Goal: Information Seeking & Learning: Learn about a topic

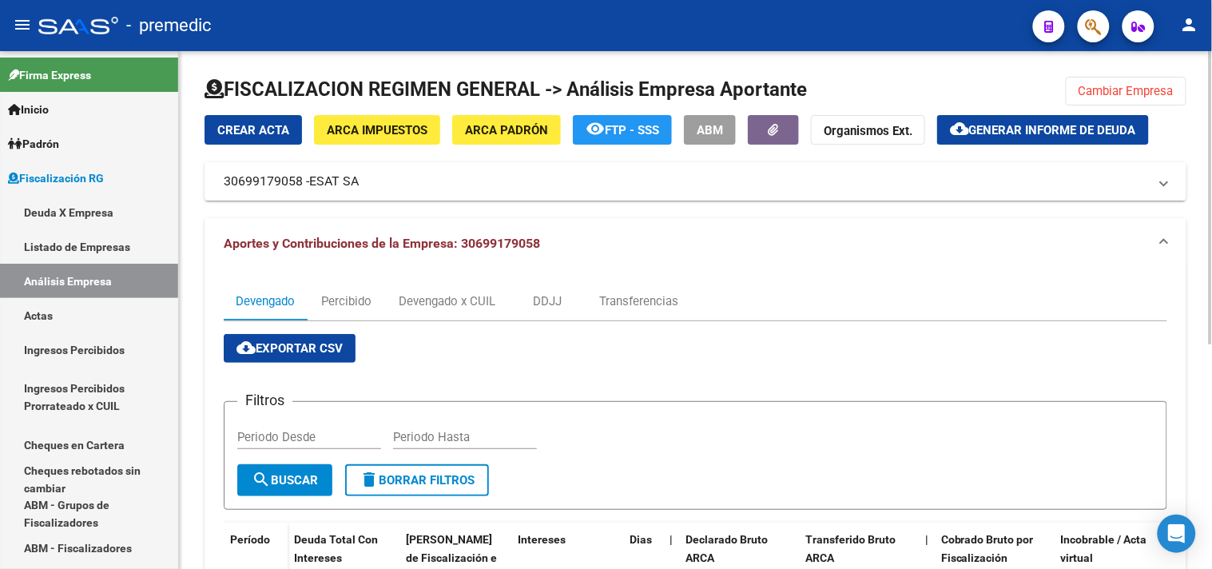
click at [1091, 98] on button "Cambiar Empresa" at bounding box center [1126, 91] width 121 height 29
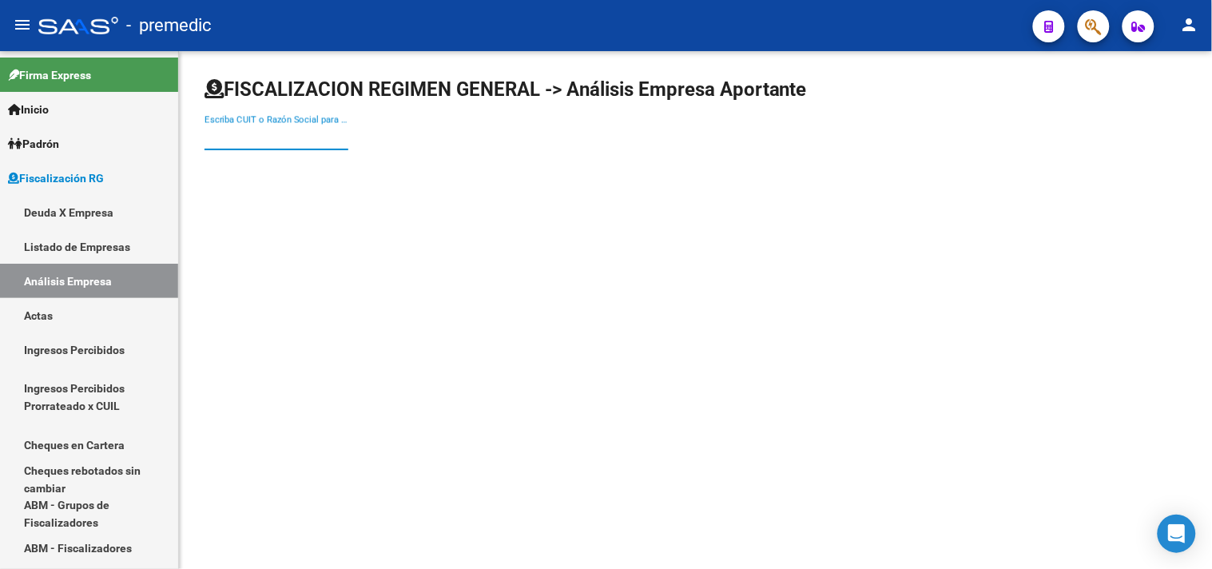
click at [284, 138] on input "Escriba CUIT o Razón Social para buscar" at bounding box center [277, 137] width 144 height 14
type input "anif s.a"
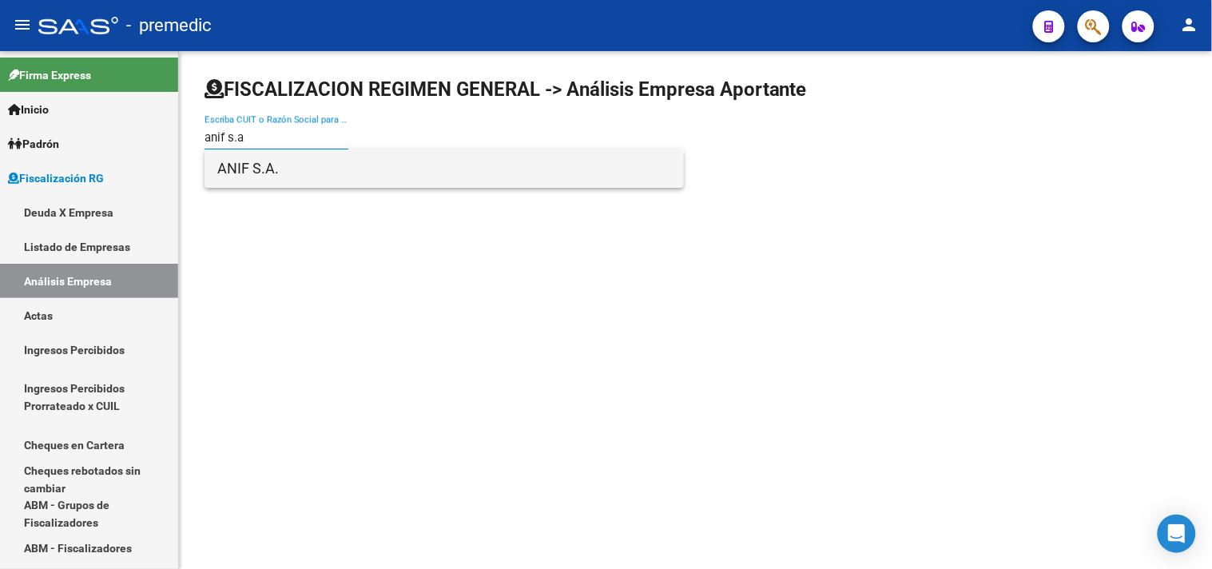
click at [288, 154] on span "ANIF S.A." at bounding box center [444, 168] width 454 height 38
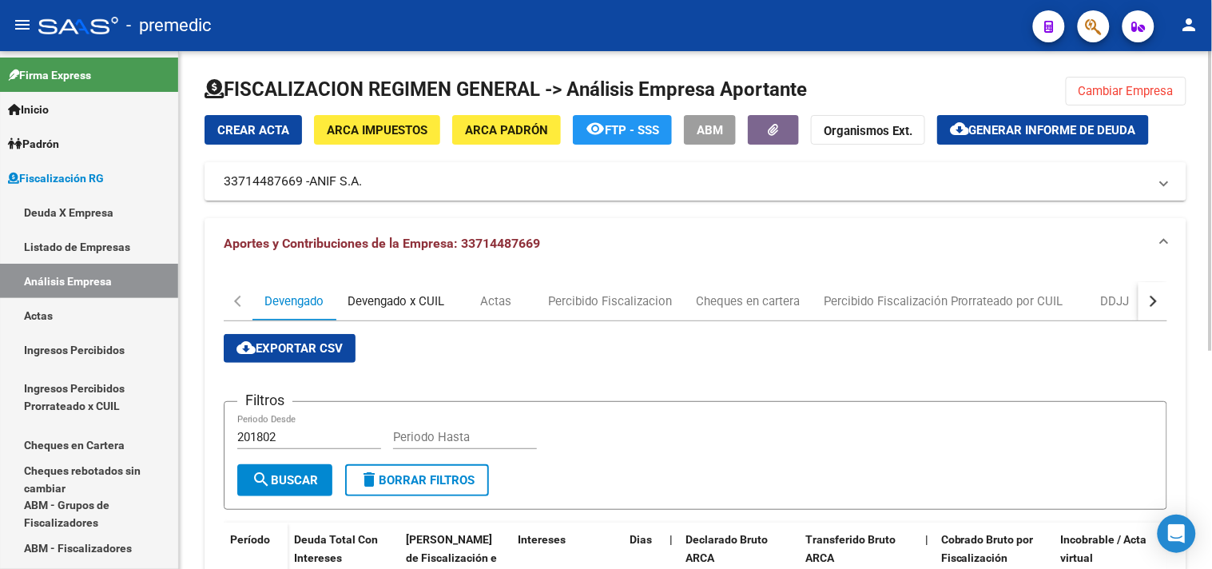
click at [377, 314] on div "Devengado x CUIL" at bounding box center [396, 301] width 121 height 38
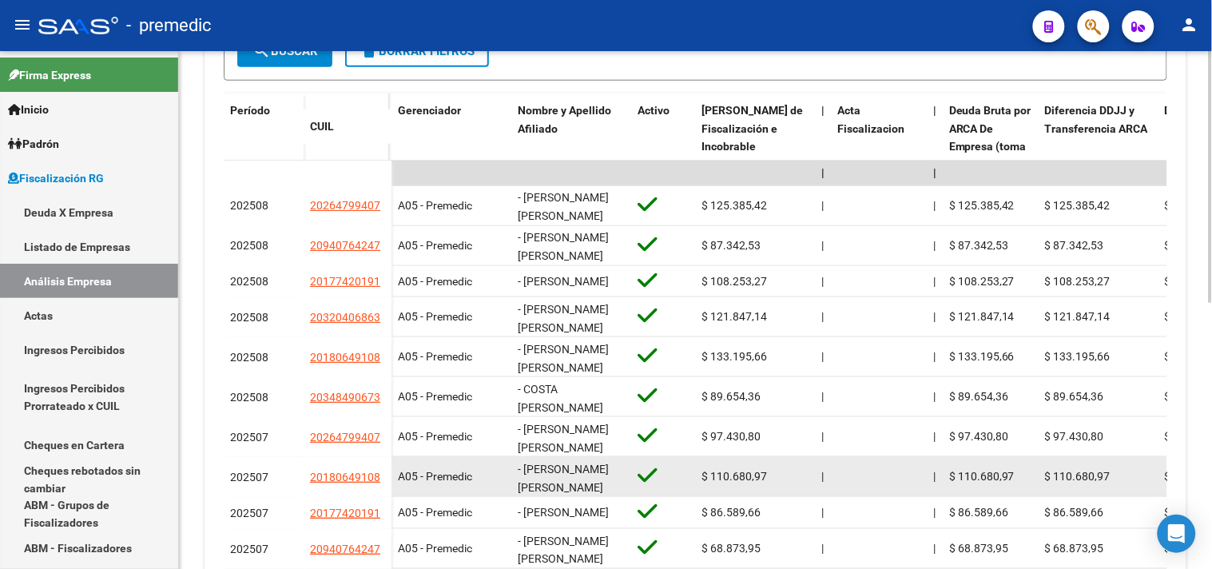
scroll to position [499, 0]
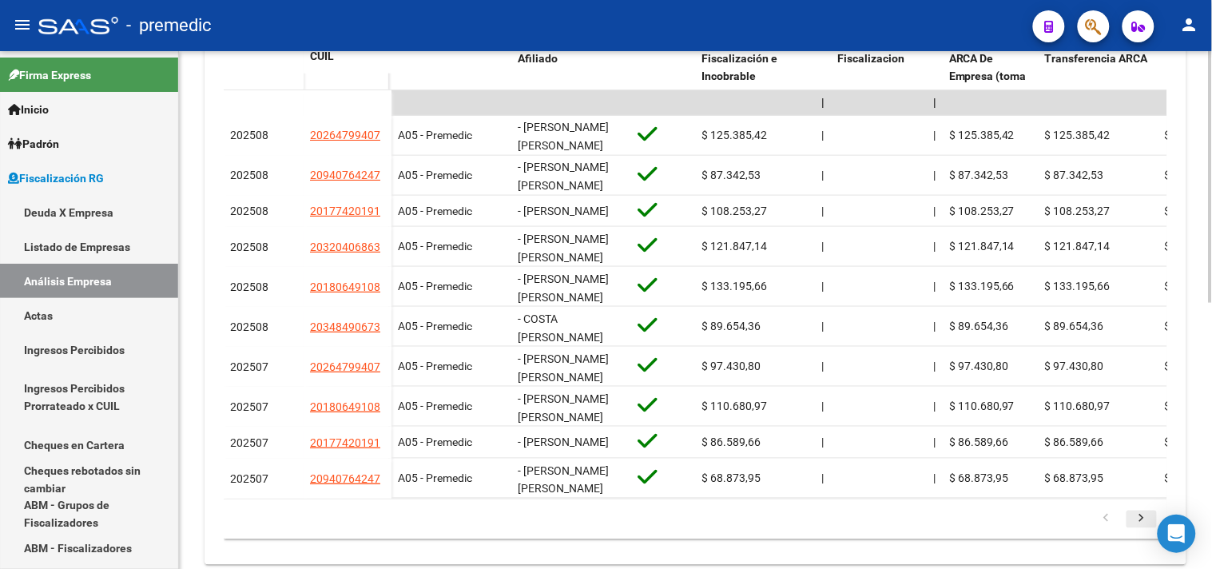
click at [1137, 531] on icon "go to next page" at bounding box center [1141, 520] width 21 height 19
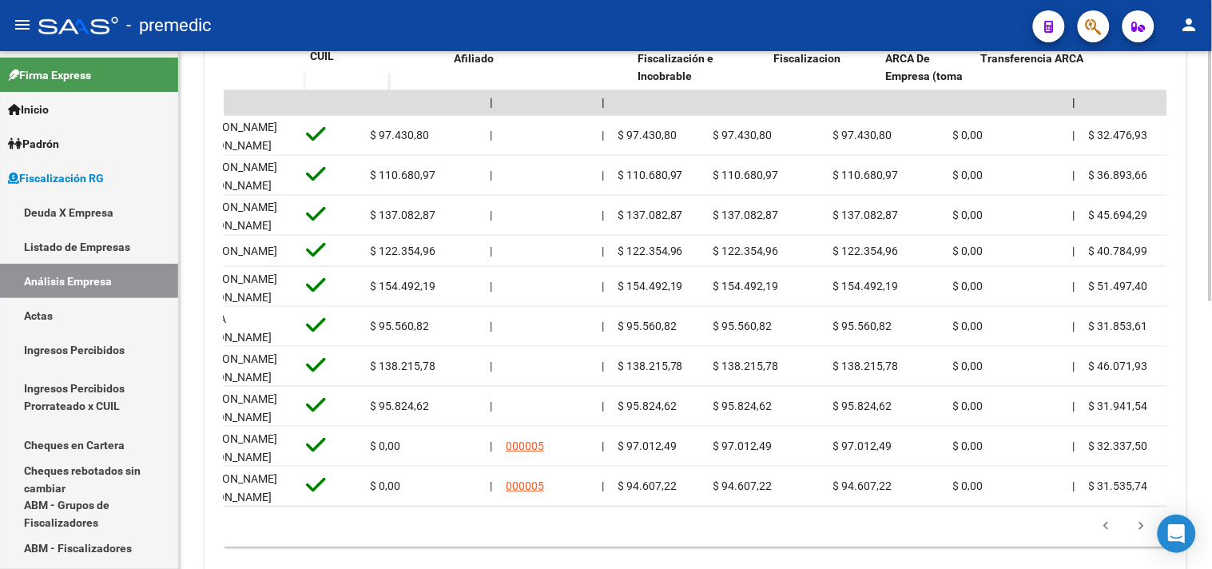
scroll to position [0, 0]
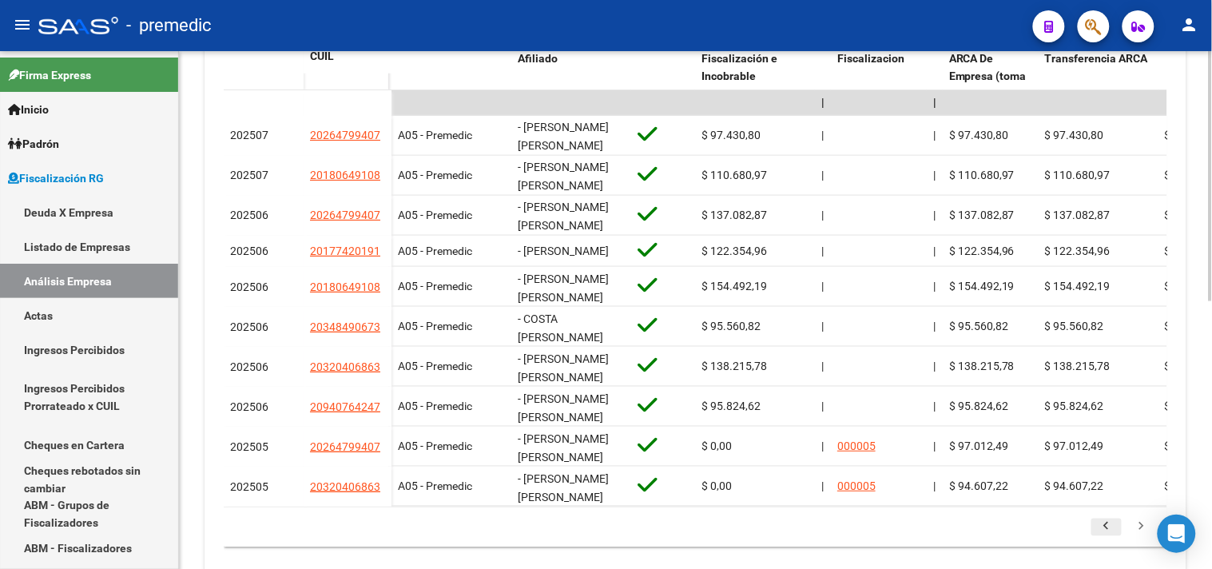
click at [1105, 536] on icon "go to previous page" at bounding box center [1106, 528] width 21 height 19
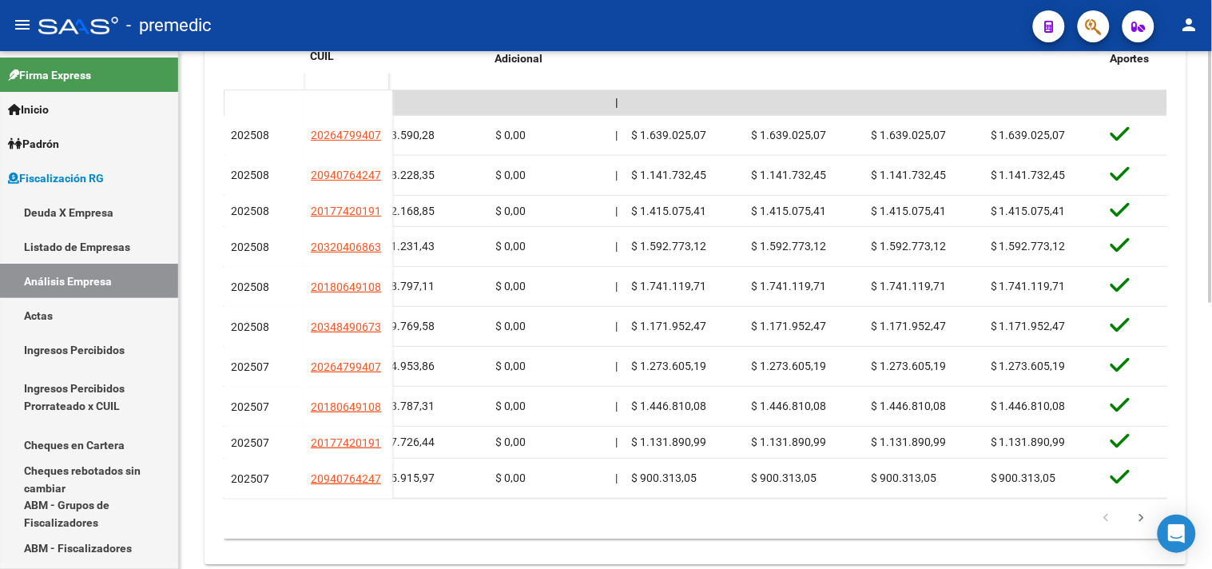
scroll to position [0, 3128]
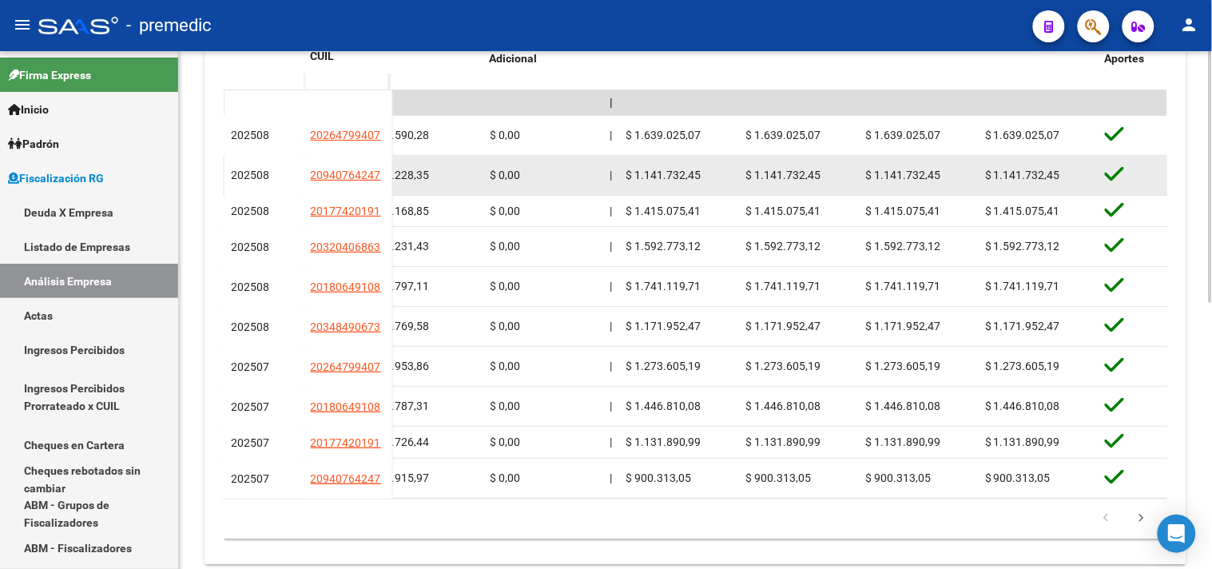
click at [699, 169] on div "$ 1.141.732,45" at bounding box center [679, 175] width 107 height 18
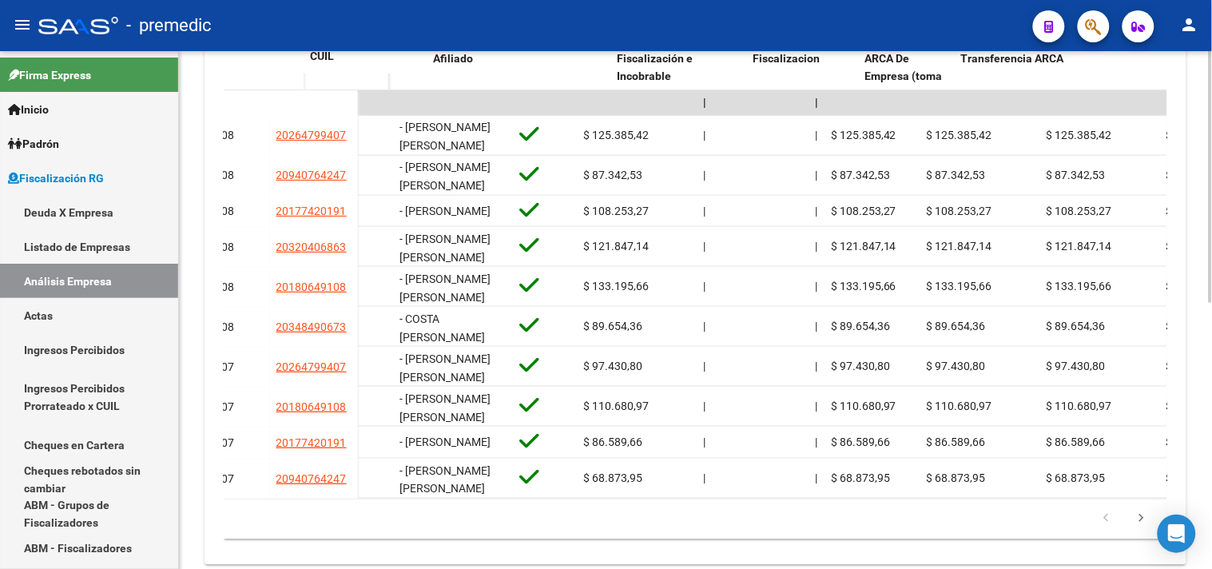
scroll to position [0, 84]
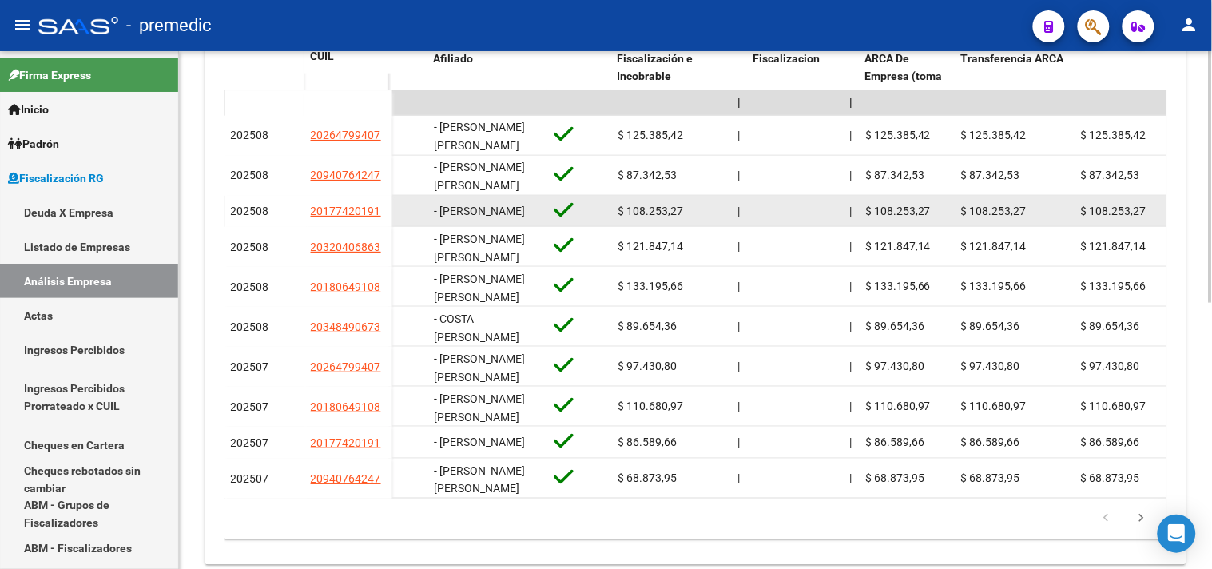
click at [660, 213] on span "$ 108.253,27" at bounding box center [651, 211] width 66 height 13
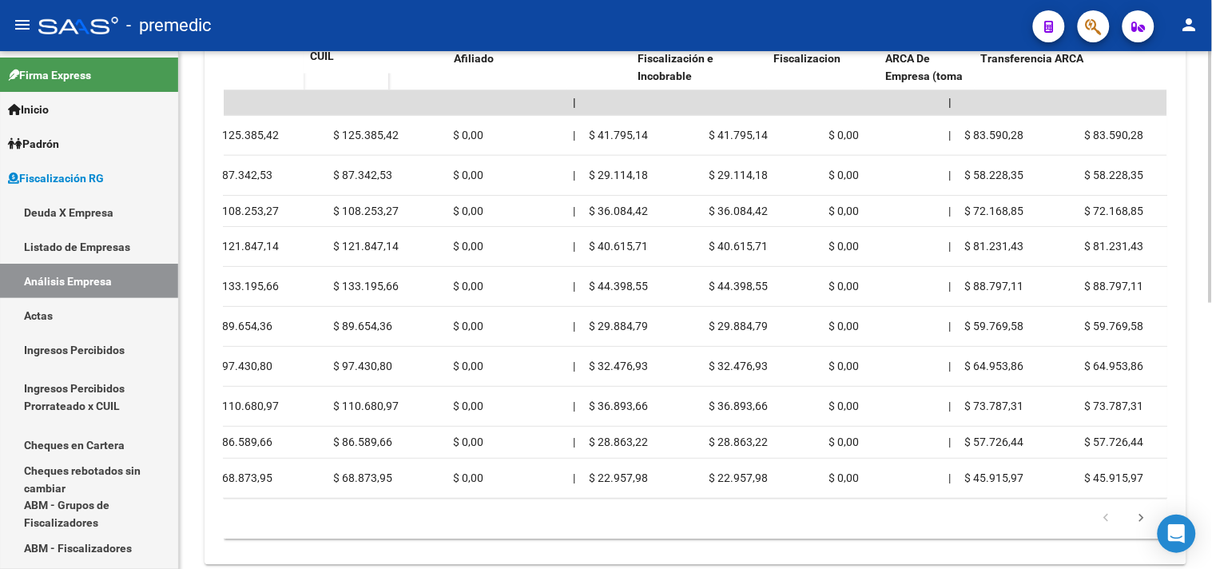
scroll to position [0, 0]
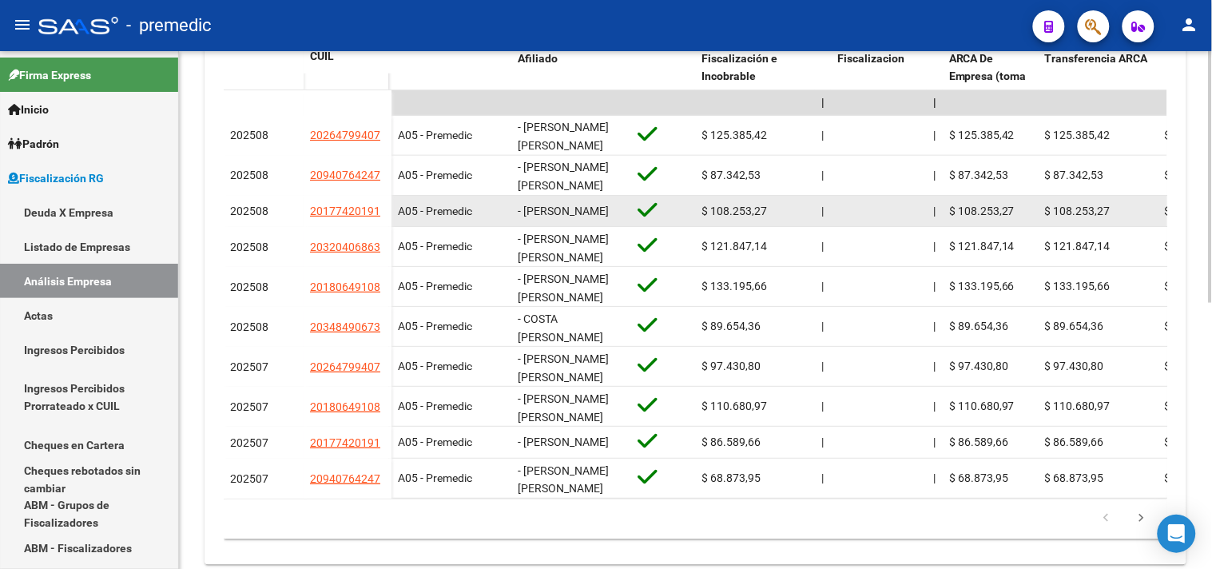
click at [754, 221] on datatable-body-cell "$ 108.253,27" at bounding box center [755, 211] width 120 height 31
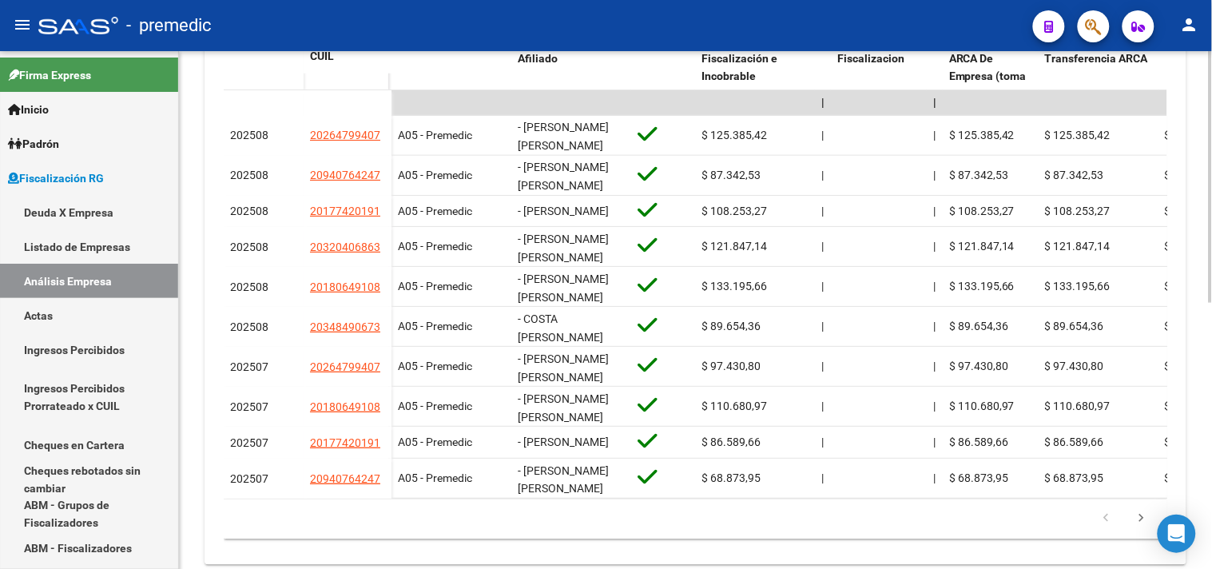
click at [293, 527] on datatable-pager "1 2 3 4 5" at bounding box center [696, 519] width 928 height 27
click at [1135, 531] on icon "go to next page" at bounding box center [1141, 520] width 21 height 19
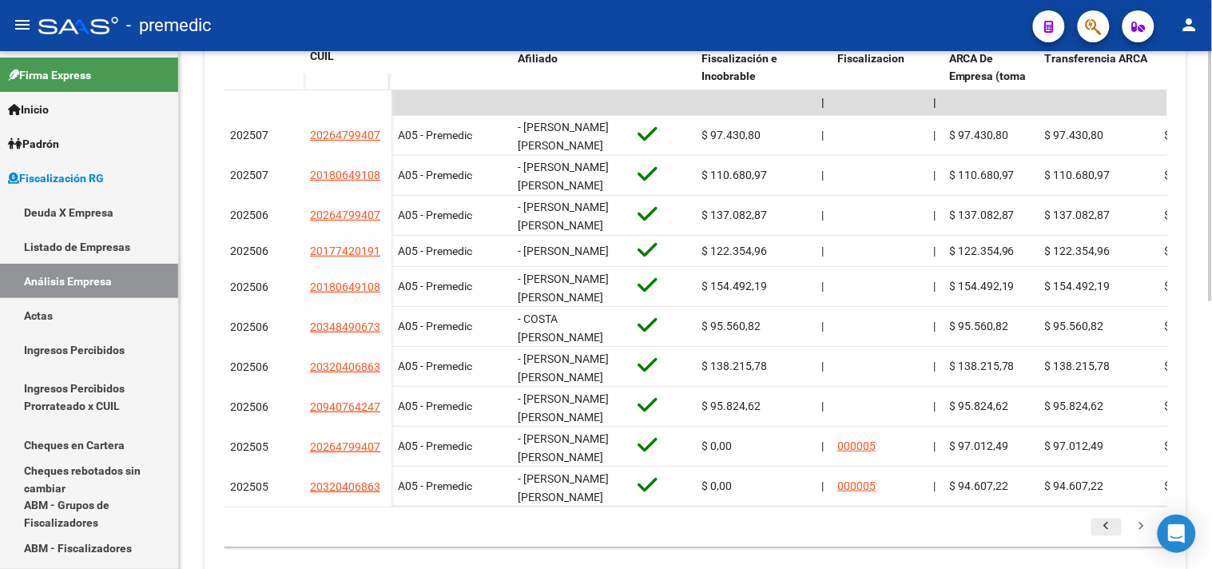
click at [1105, 539] on icon "go to previous page" at bounding box center [1106, 528] width 21 height 19
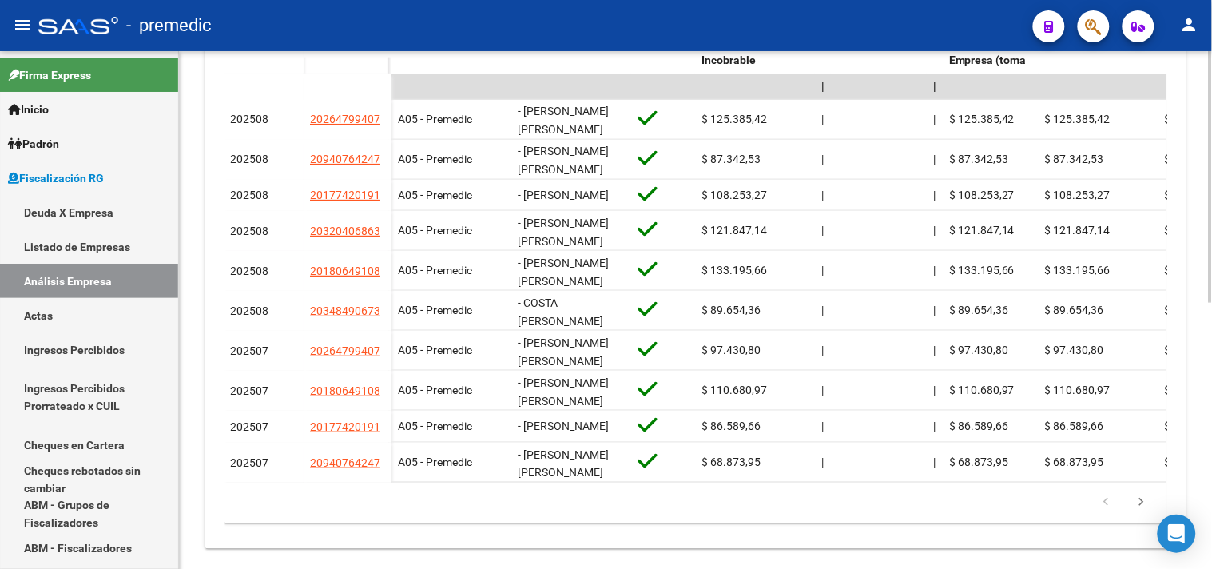
scroll to position [499, 0]
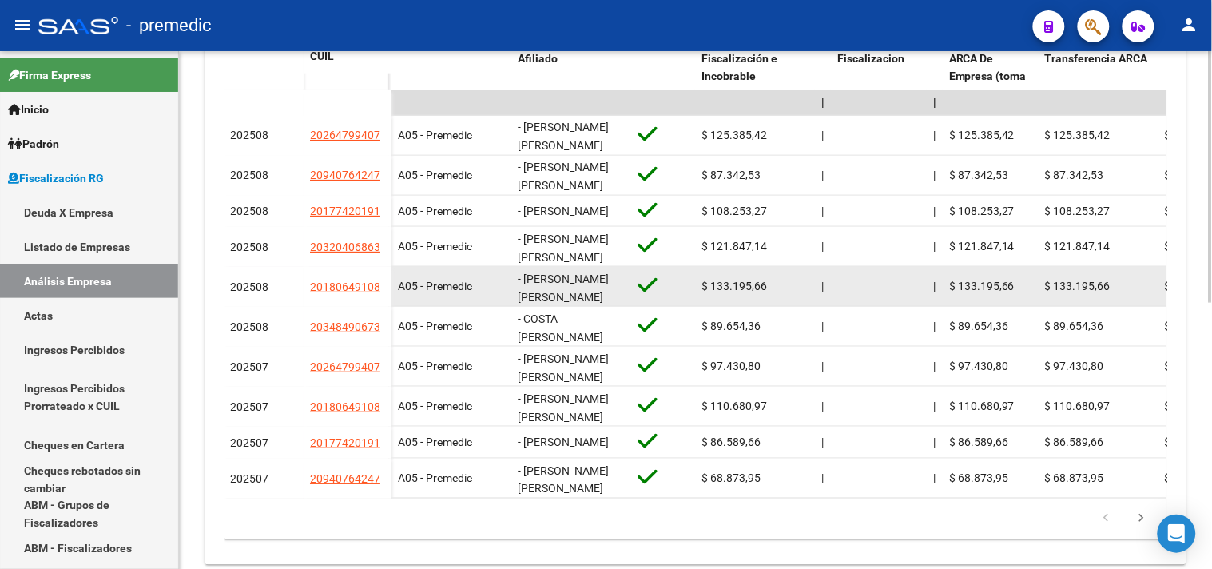
click at [867, 278] on div at bounding box center [878, 286] width 83 height 18
click at [655, 272] on datatable-body-cell at bounding box center [663, 286] width 64 height 39
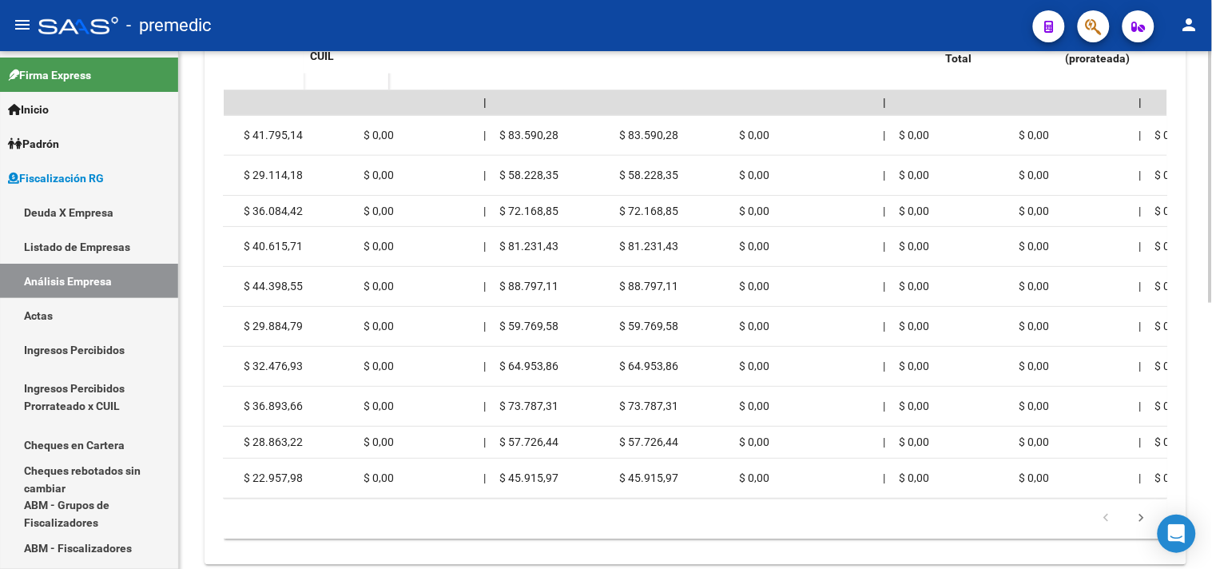
scroll to position [0, 0]
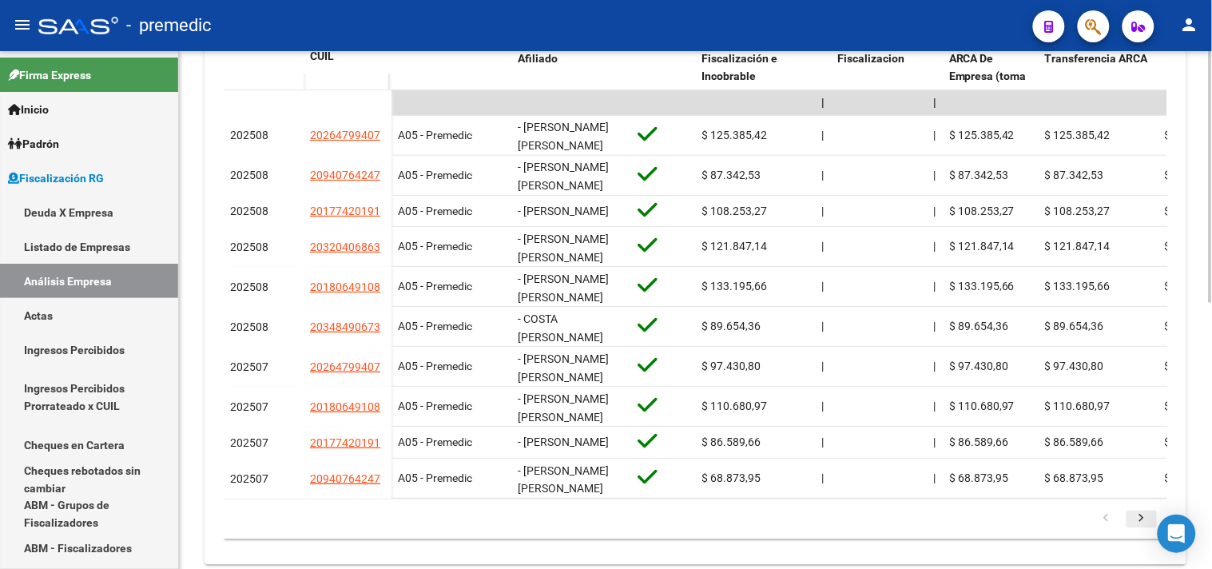
click at [1139, 528] on icon "go to next page" at bounding box center [1141, 520] width 21 height 19
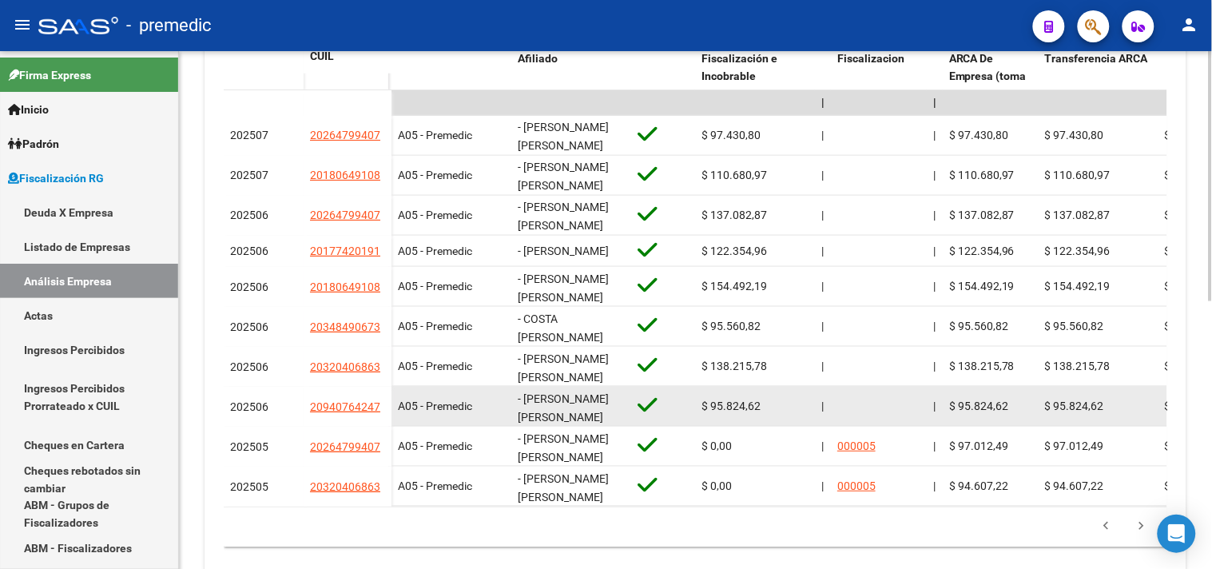
click at [760, 406] on span "$ 95.824,62" at bounding box center [731, 406] width 59 height 13
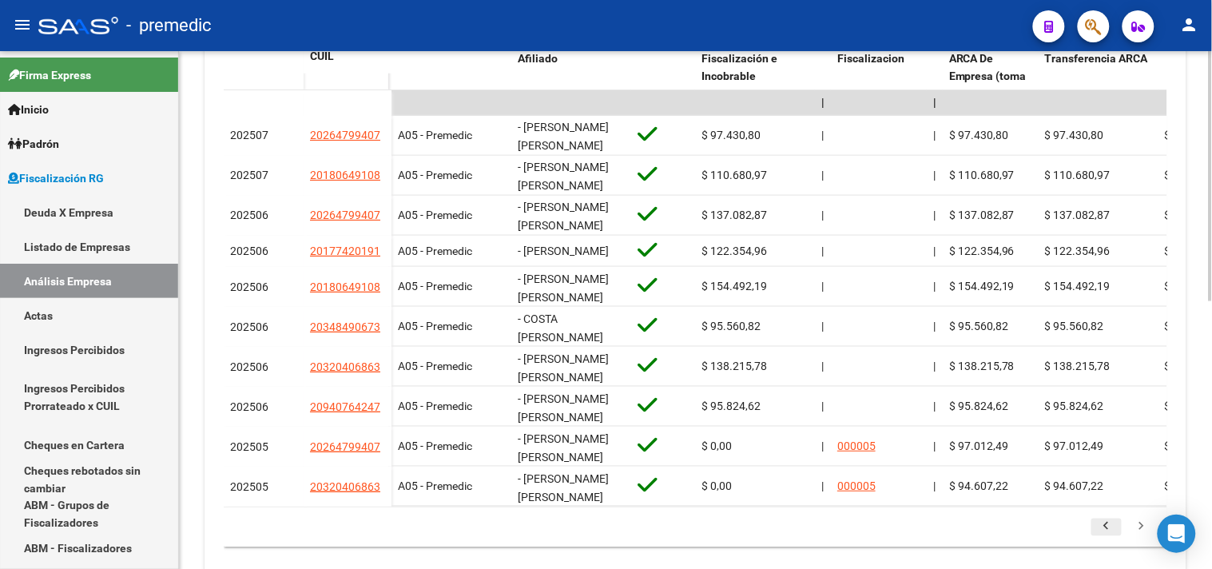
click at [1109, 539] on icon "go to previous page" at bounding box center [1106, 528] width 21 height 19
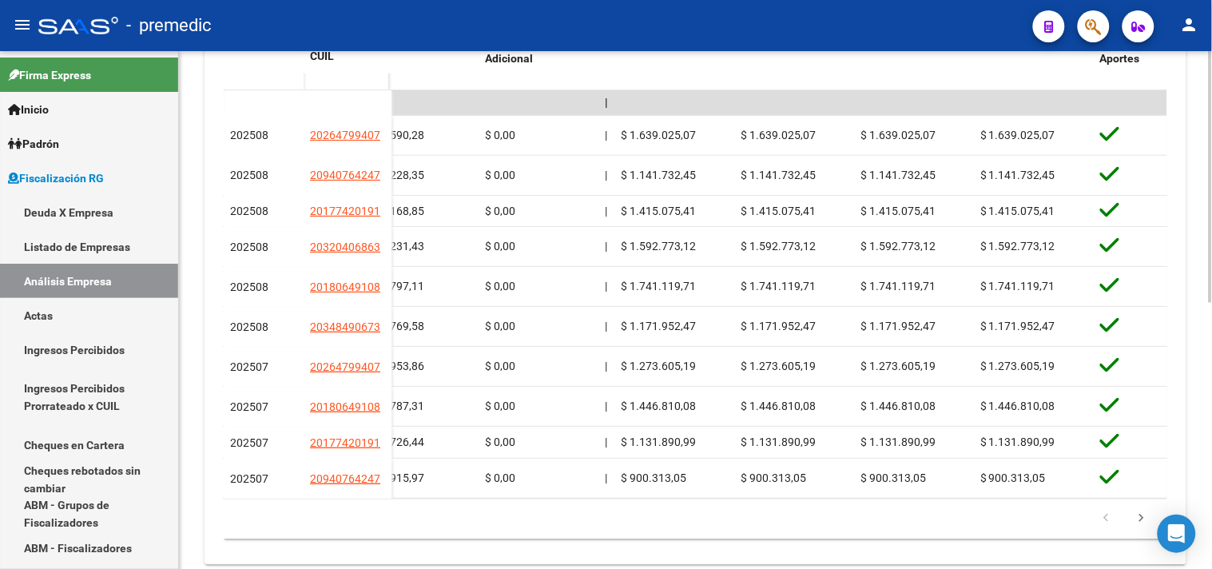
scroll to position [0, 3143]
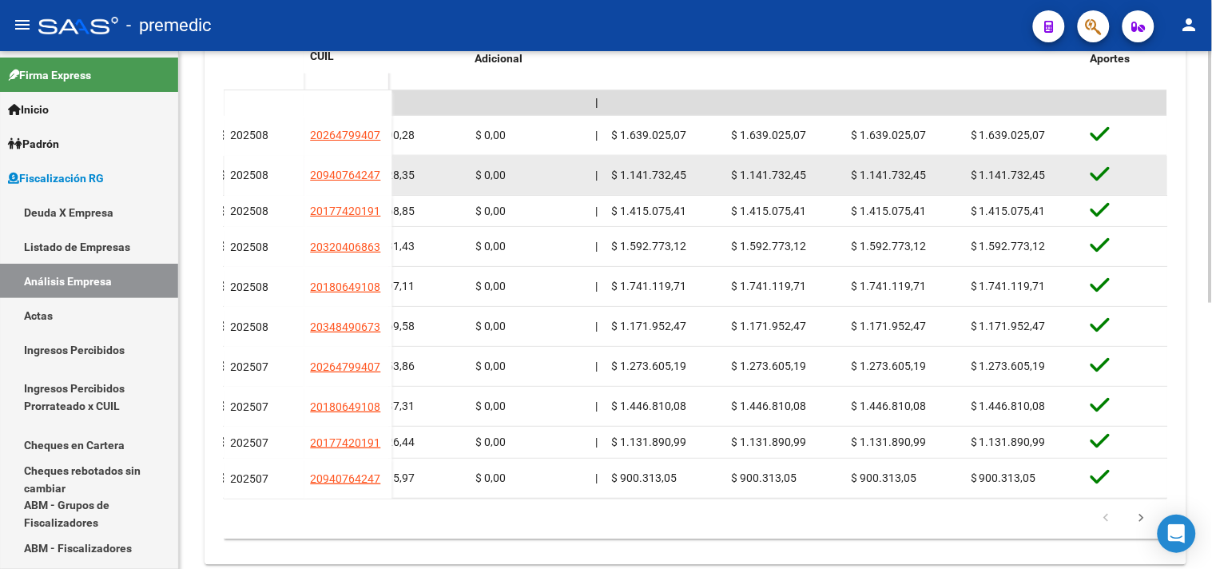
click at [547, 169] on div "$ 0,00" at bounding box center [528, 175] width 107 height 18
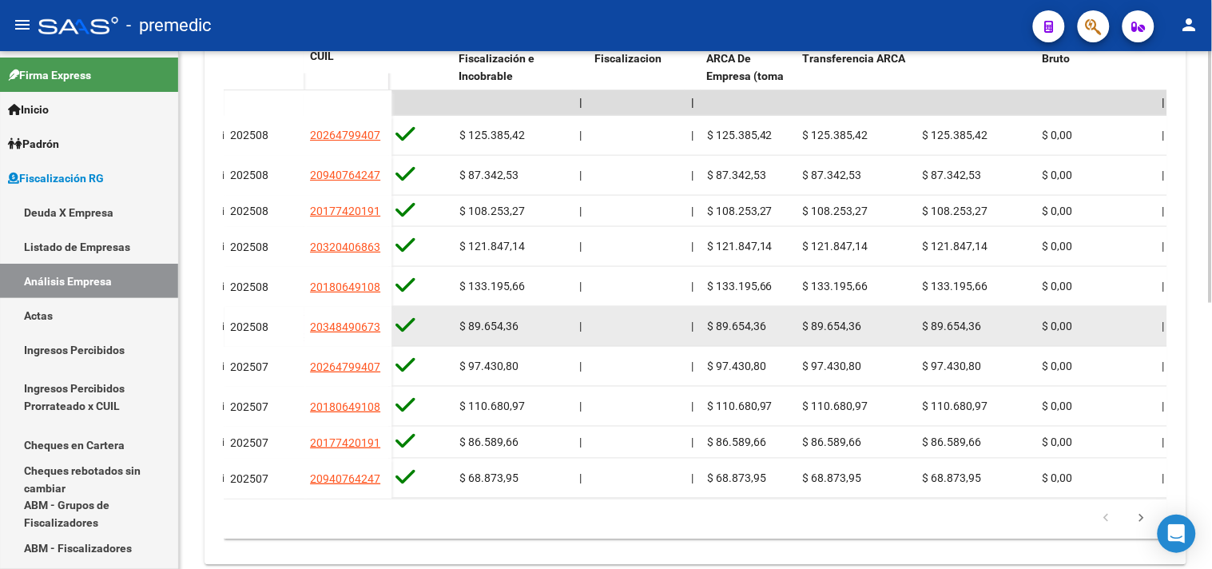
scroll to position [547, 0]
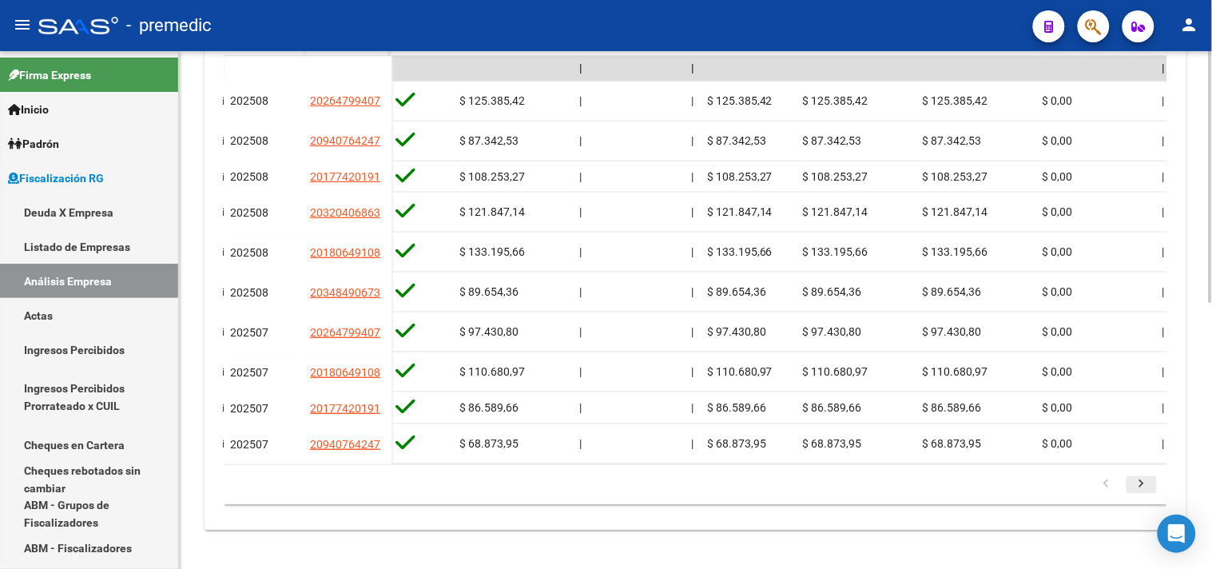
click at [1147, 480] on icon "go to next page" at bounding box center [1141, 486] width 21 height 19
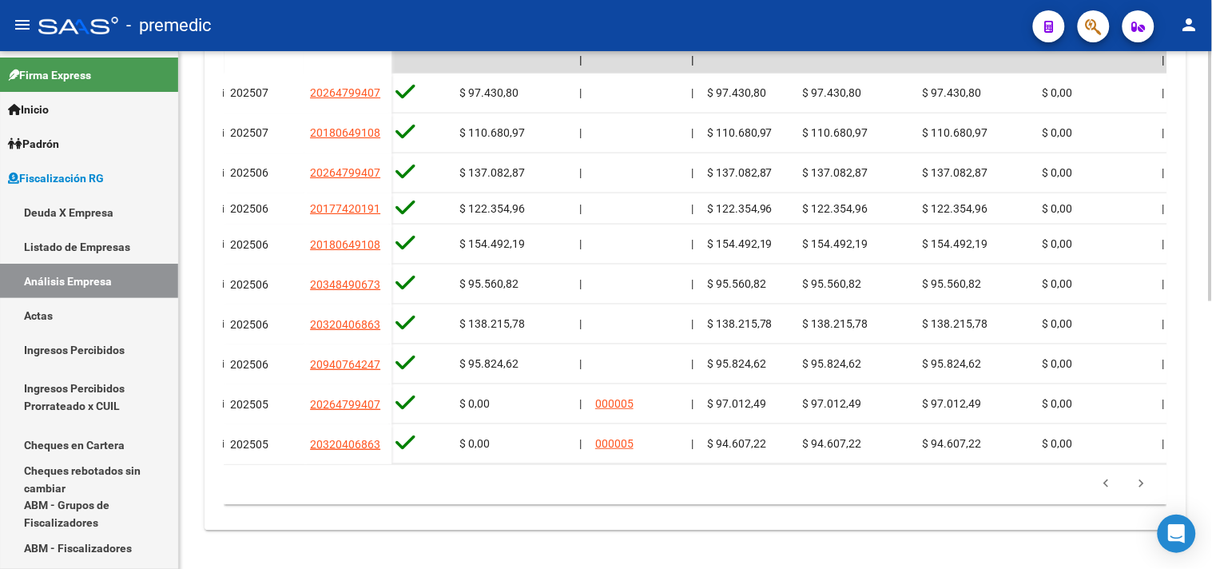
scroll to position [0, 0]
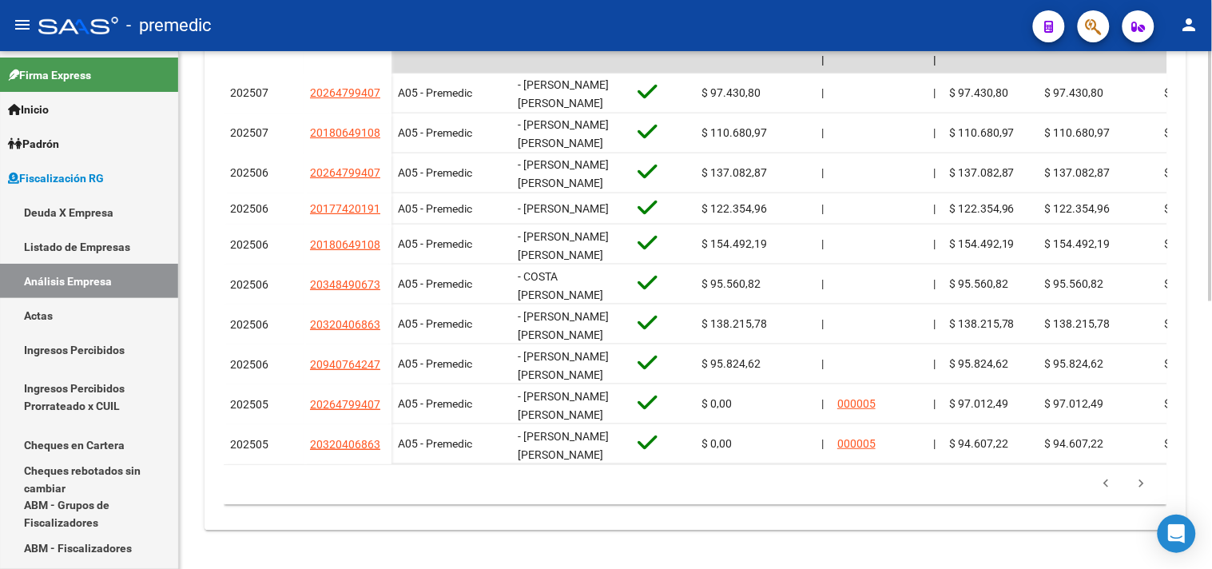
click at [1127, 476] on link "go to next page" at bounding box center [1142, 485] width 30 height 18
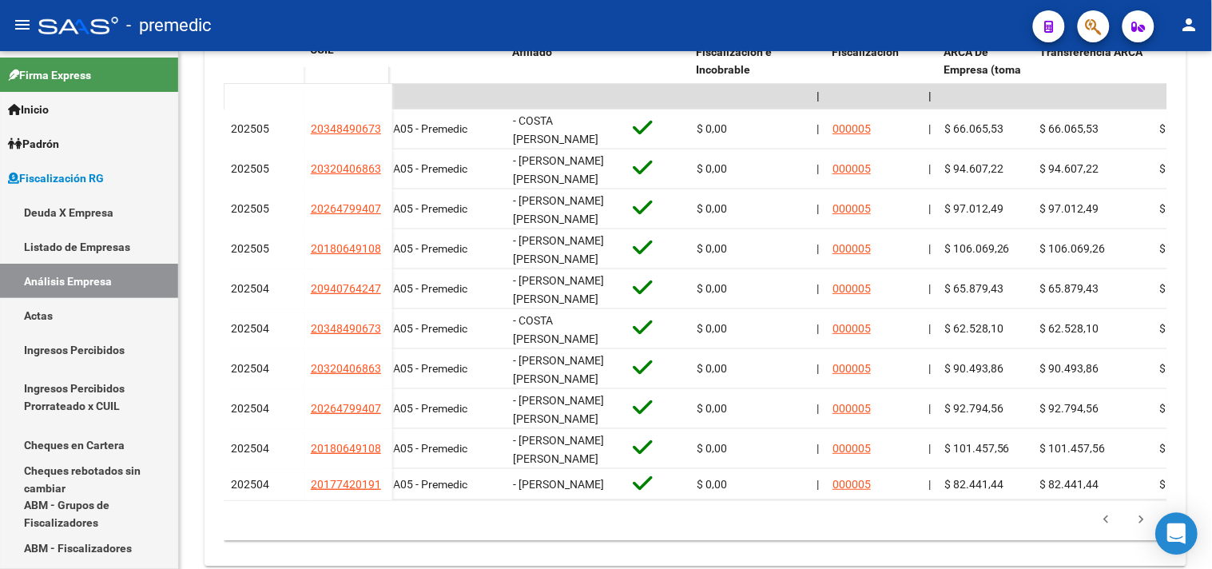
scroll to position [555, 0]
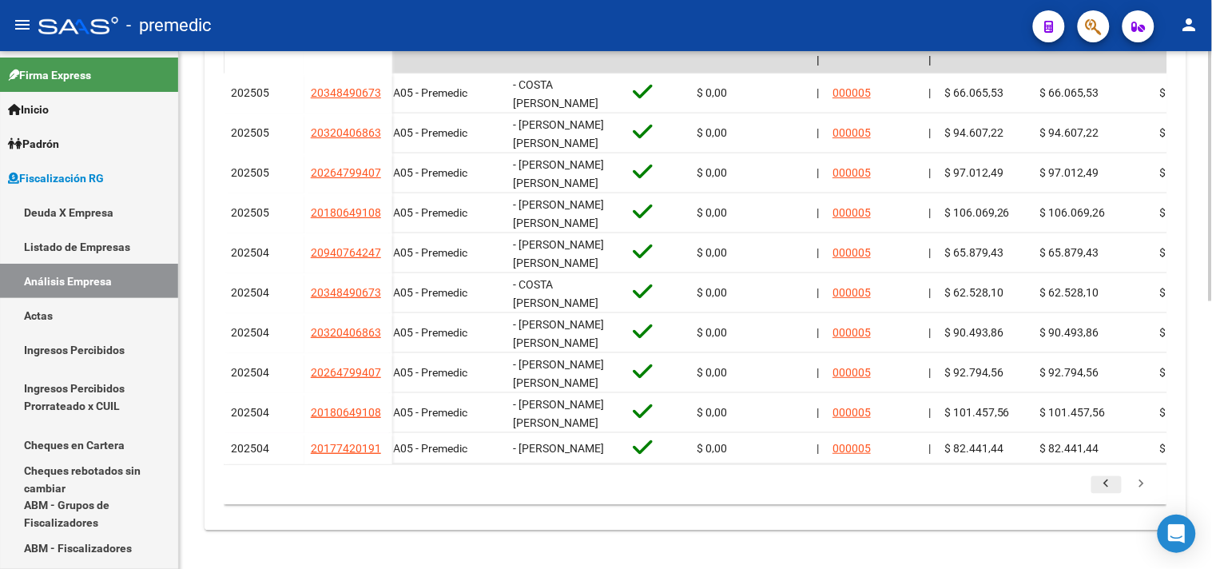
click at [1101, 481] on icon "go to previous page" at bounding box center [1106, 486] width 21 height 19
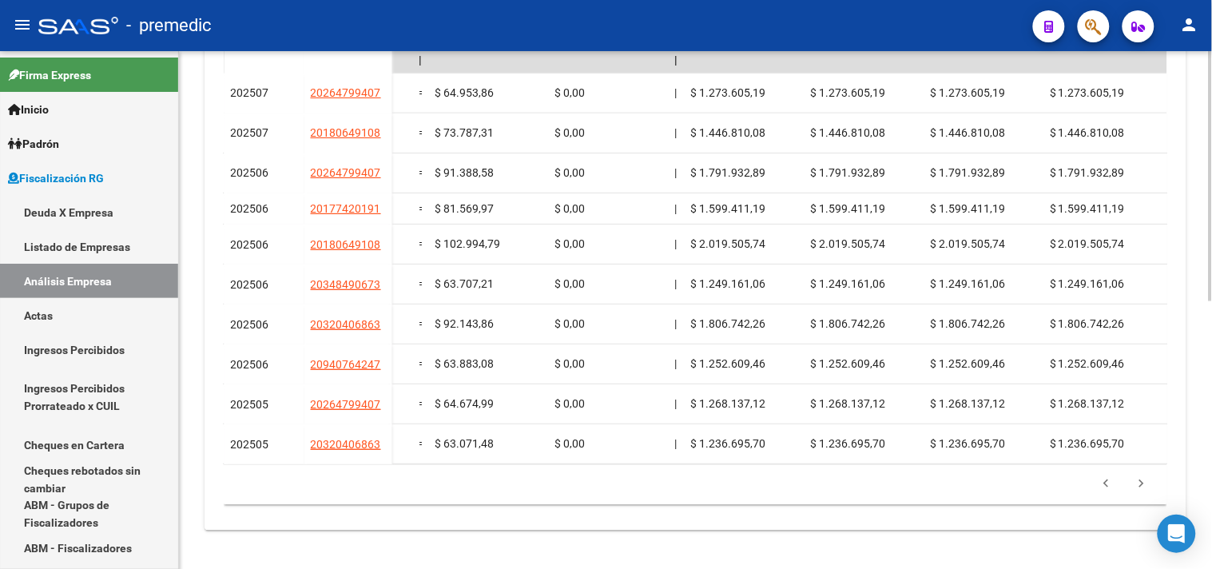
scroll to position [0, 0]
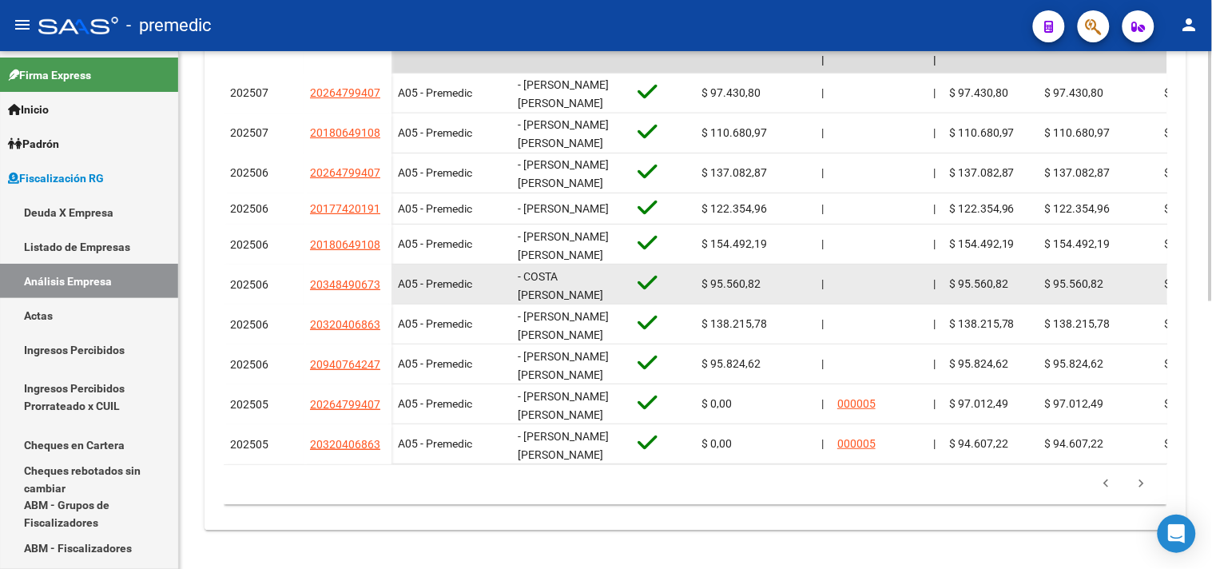
click at [602, 280] on div "- COSTA [PERSON_NAME]" at bounding box center [571, 285] width 107 height 34
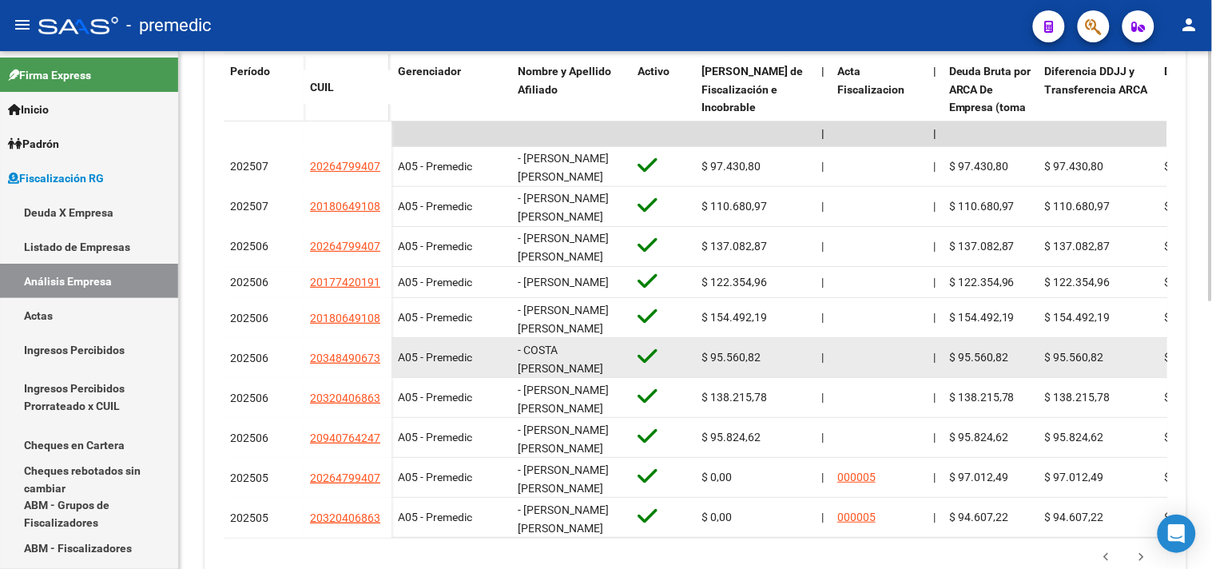
scroll to position [466, 0]
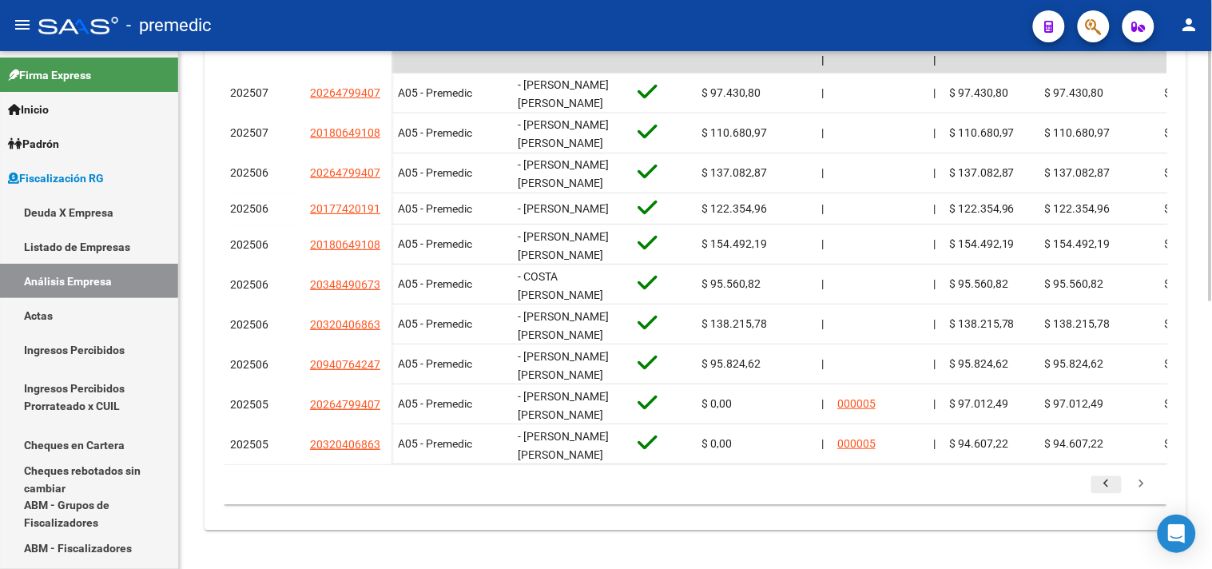
click at [1120, 488] on link "go to previous page" at bounding box center [1107, 485] width 30 height 18
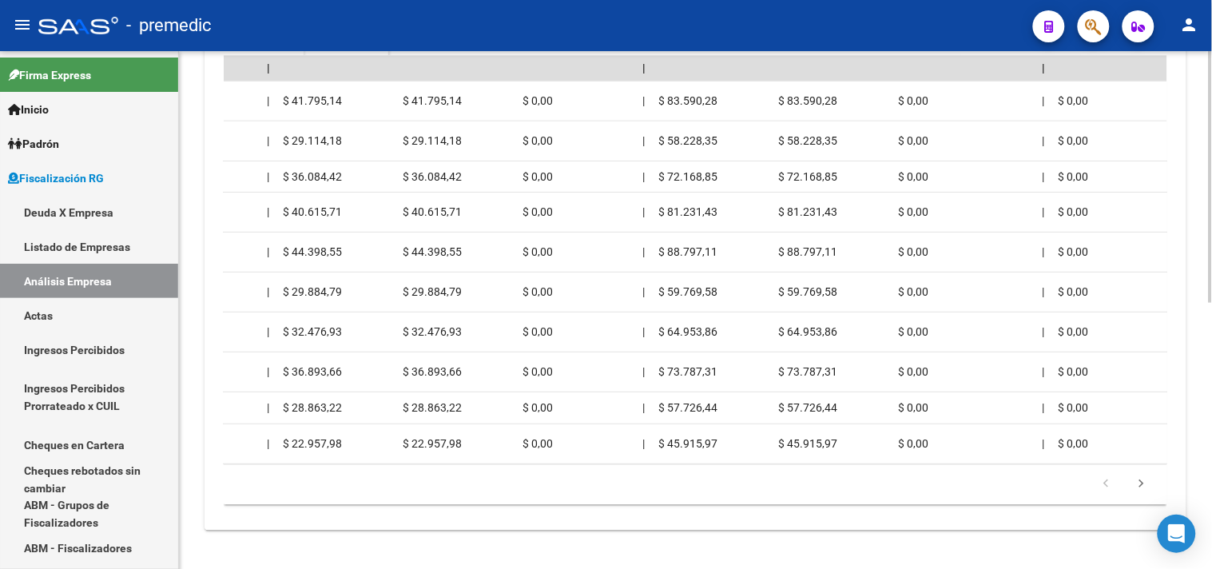
scroll to position [0, 0]
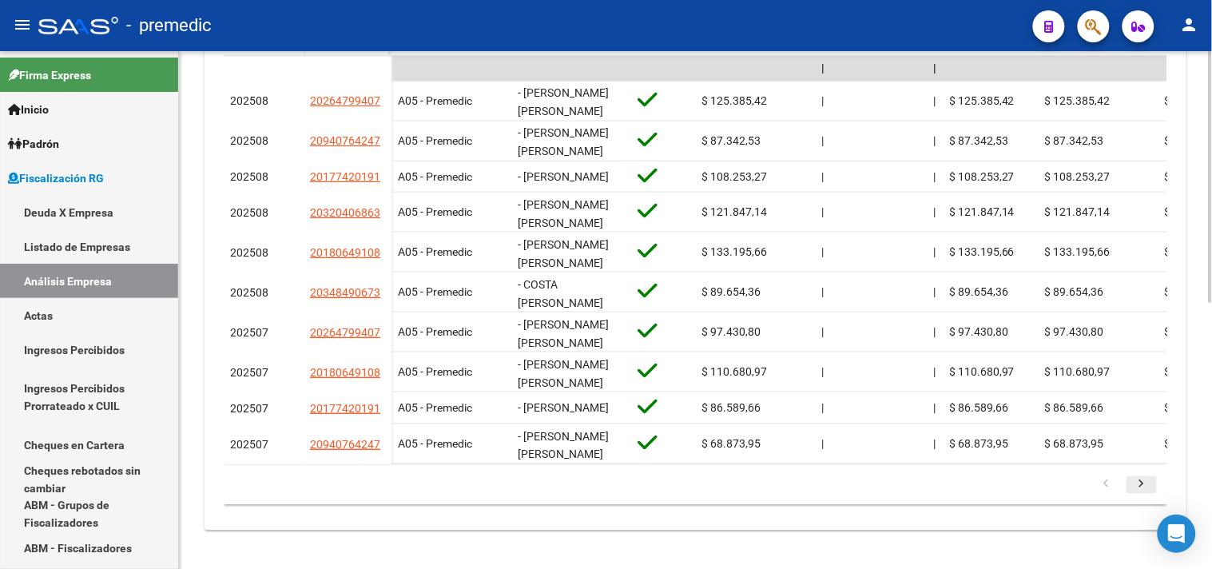
click at [1135, 489] on icon "go to next page" at bounding box center [1141, 486] width 21 height 19
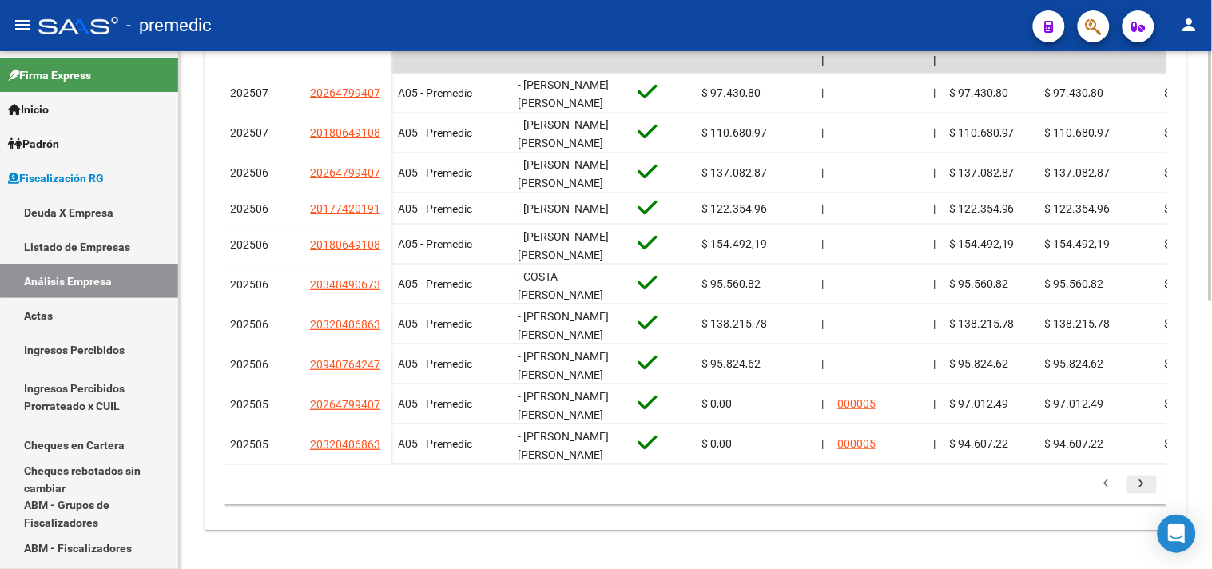
scroll to position [547, 0]
click at [900, 492] on datatable-pager "1 2 3 4 5" at bounding box center [696, 484] width 928 height 27
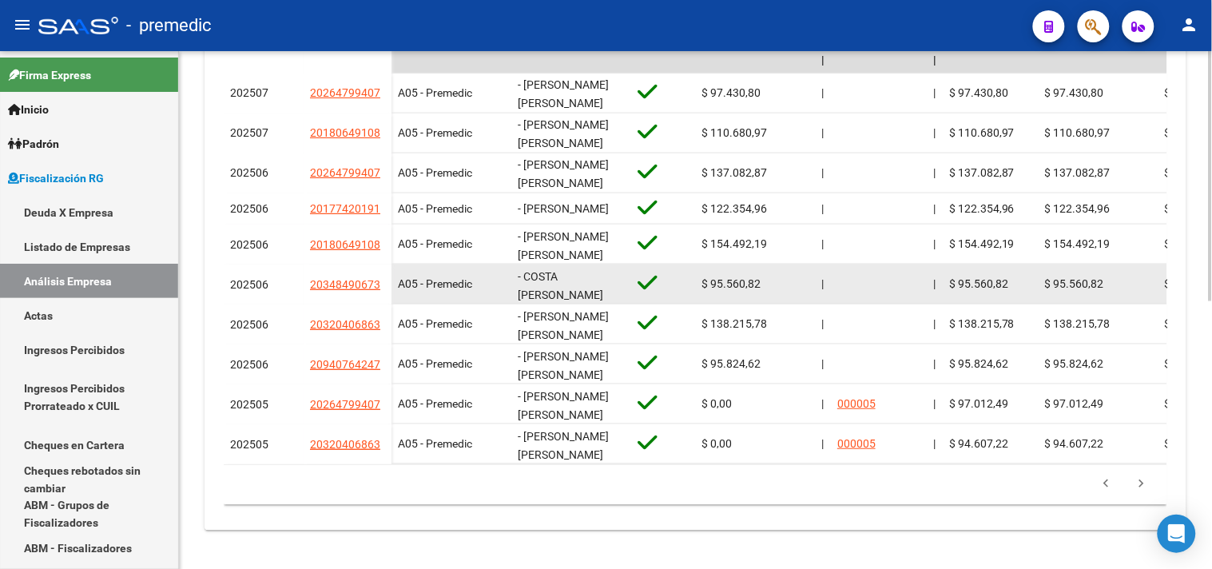
click at [560, 283] on span "- COSTA [PERSON_NAME]" at bounding box center [560, 285] width 85 height 31
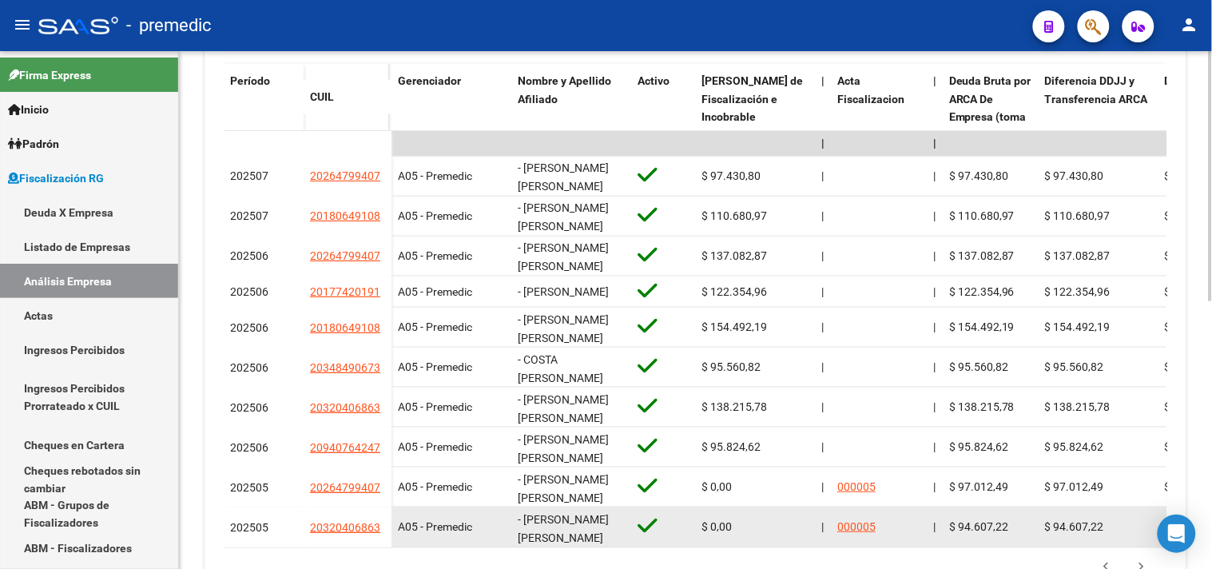
scroll to position [2, 0]
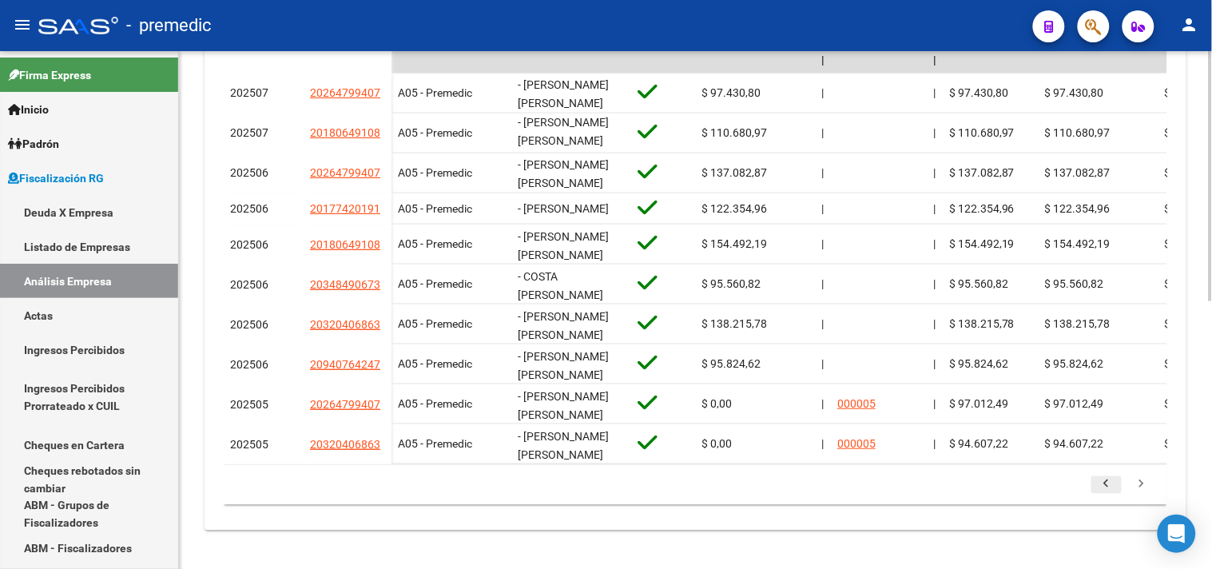
click at [1111, 496] on icon "go to previous page" at bounding box center [1106, 486] width 21 height 19
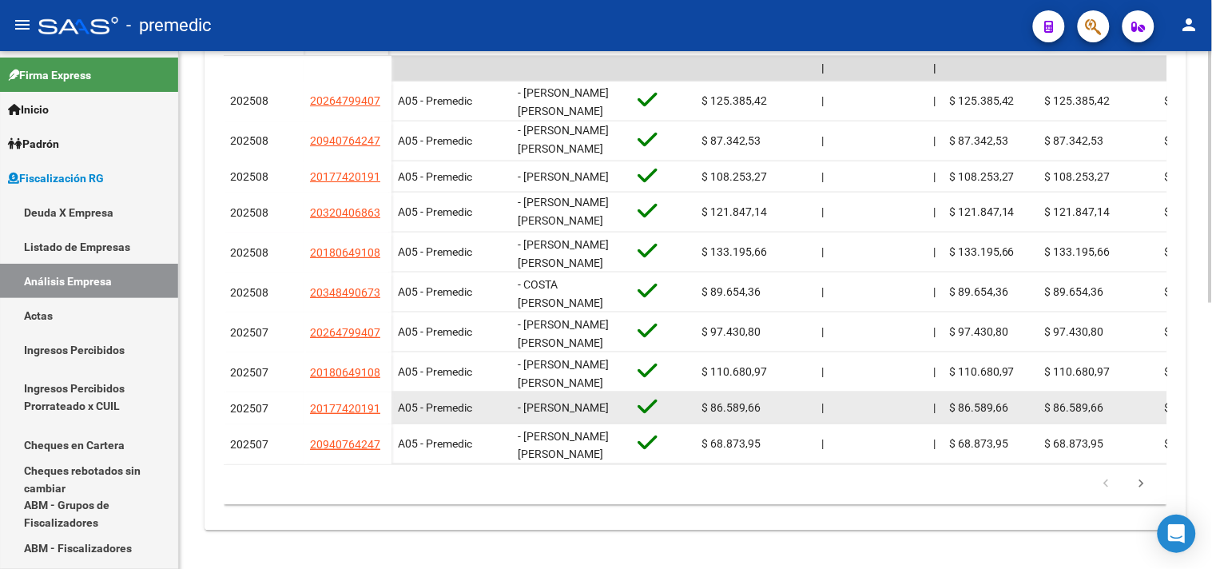
scroll to position [547, 0]
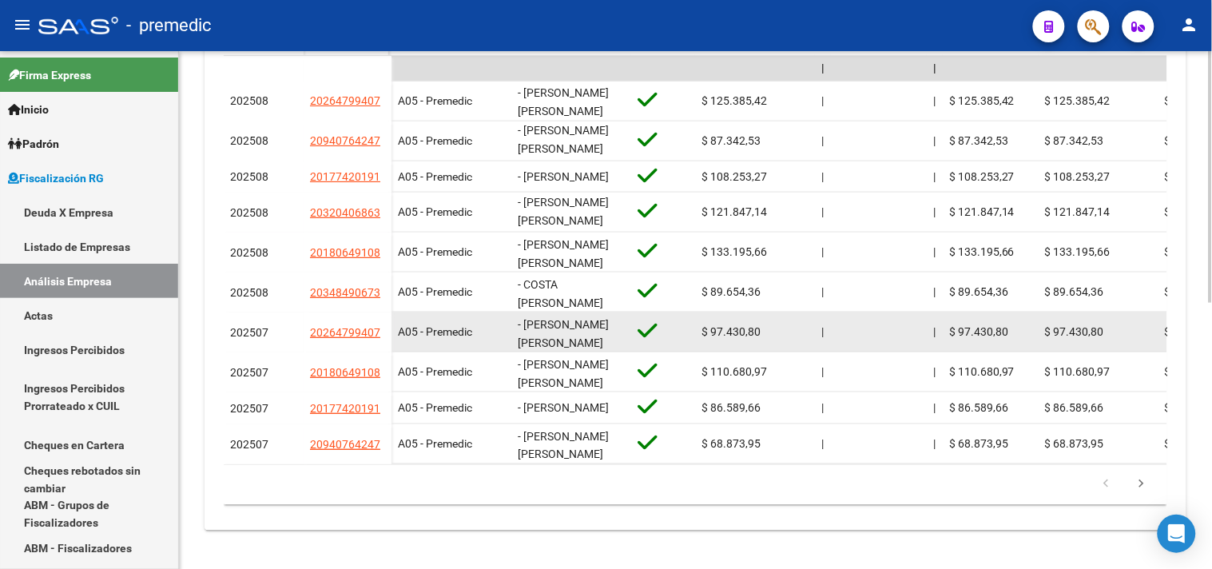
click at [579, 332] on span "- [PERSON_NAME] [PERSON_NAME]" at bounding box center [563, 333] width 91 height 31
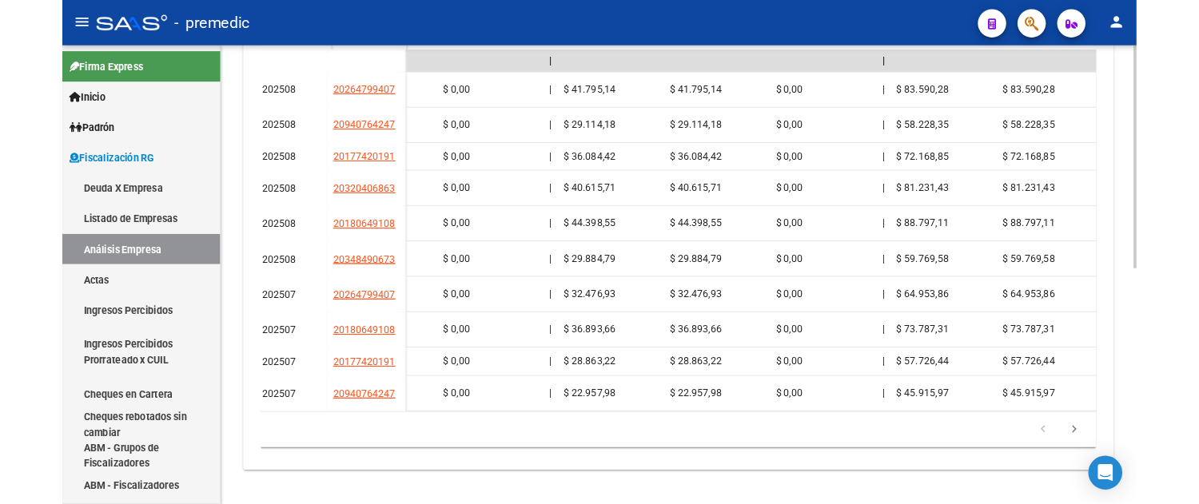
scroll to position [0, 0]
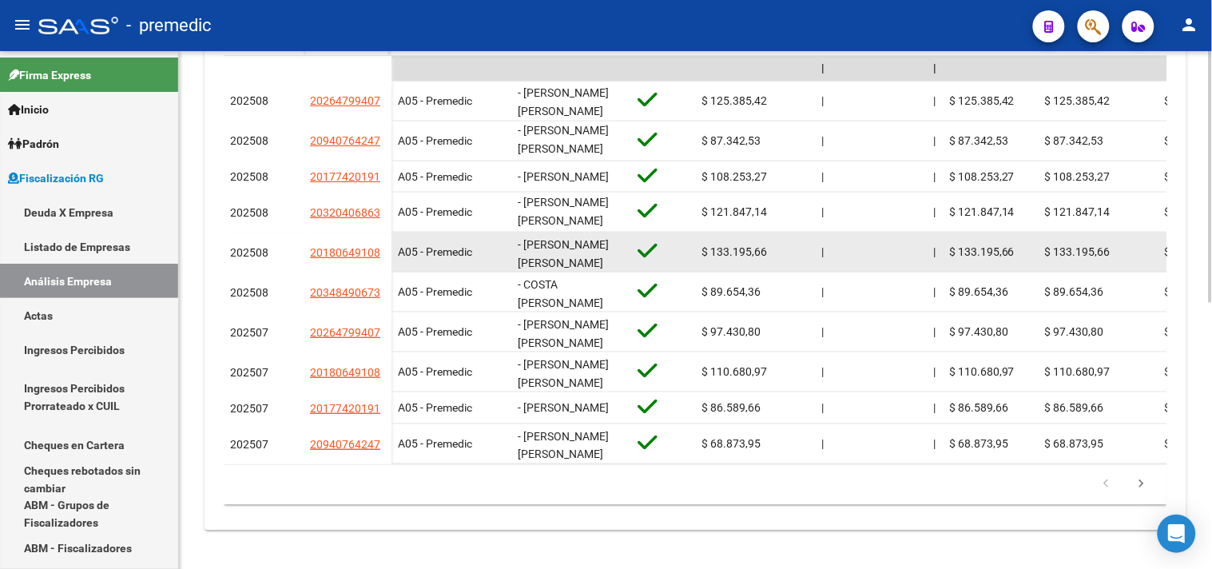
click at [907, 243] on div at bounding box center [878, 252] width 83 height 18
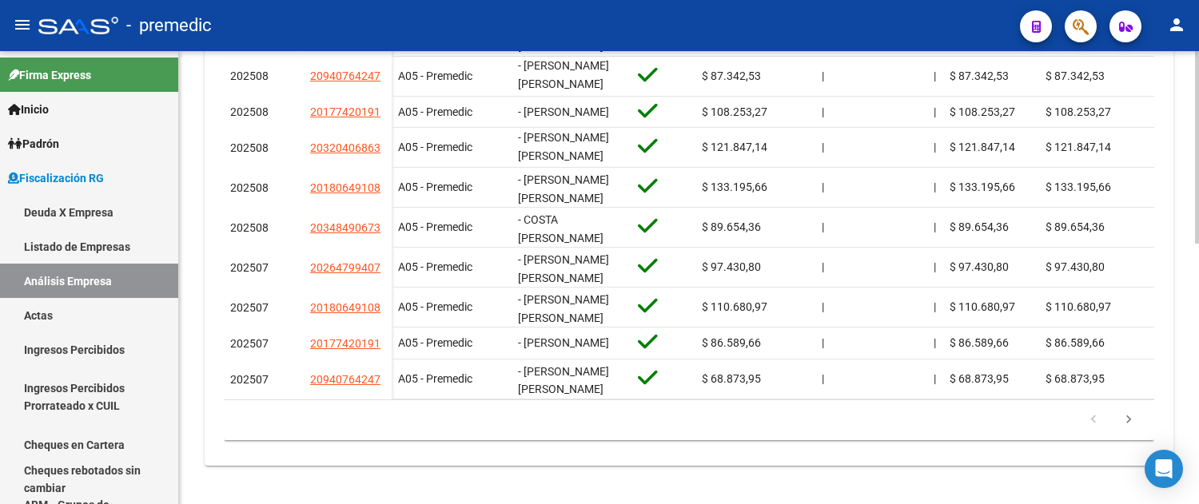
scroll to position [2, 0]
click at [1135, 411] on li at bounding box center [1128, 420] width 35 height 27
click at [1131, 419] on icon "go to next page" at bounding box center [1128, 421] width 21 height 19
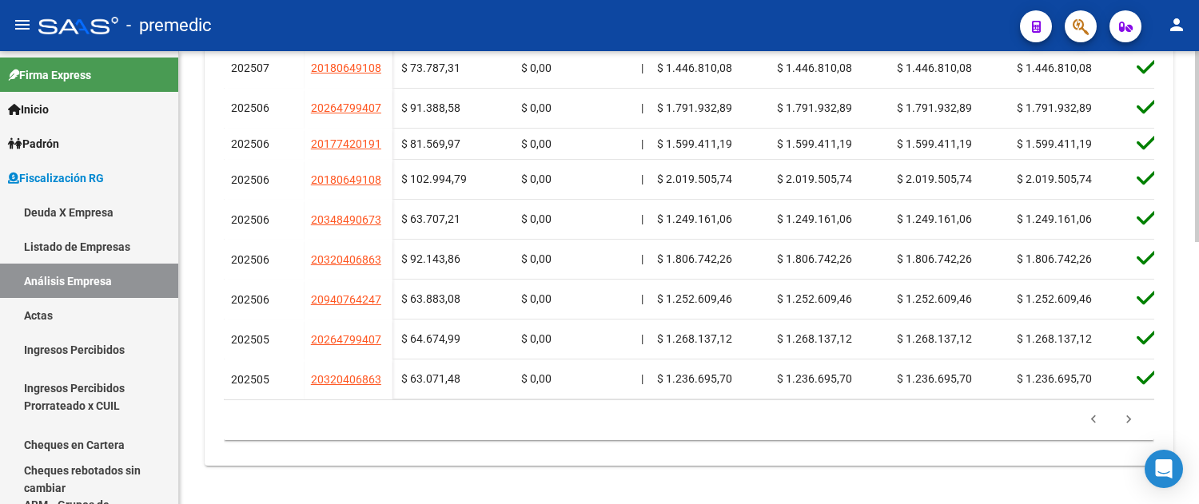
scroll to position [0, 3102]
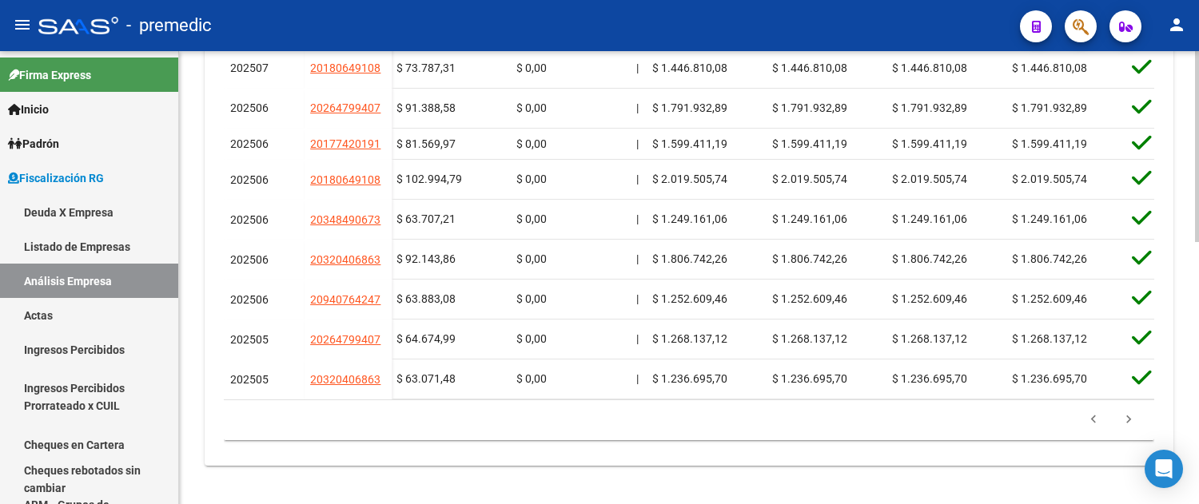
click at [1092, 425] on icon "go to previous page" at bounding box center [1093, 421] width 21 height 19
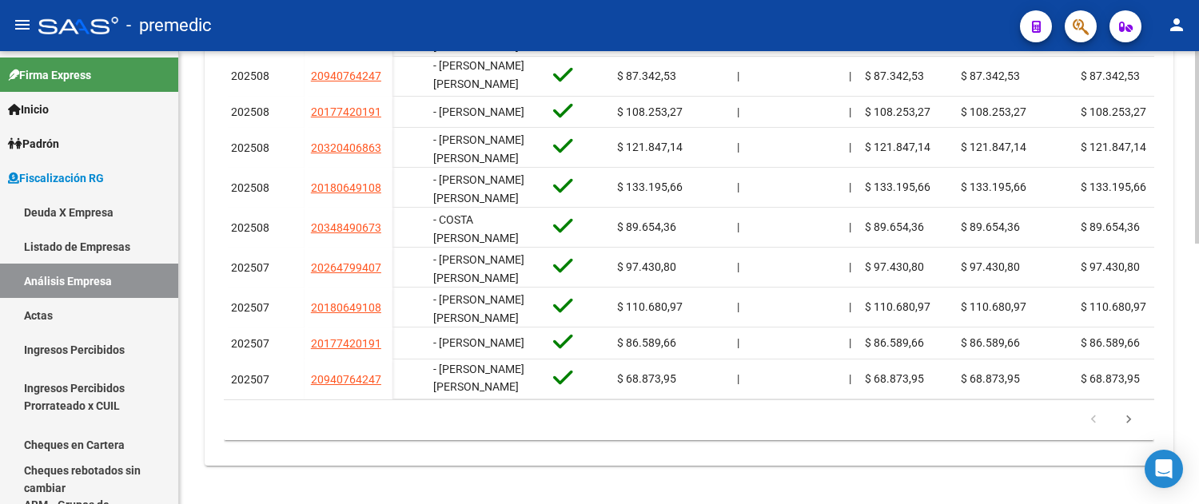
scroll to position [0, 0]
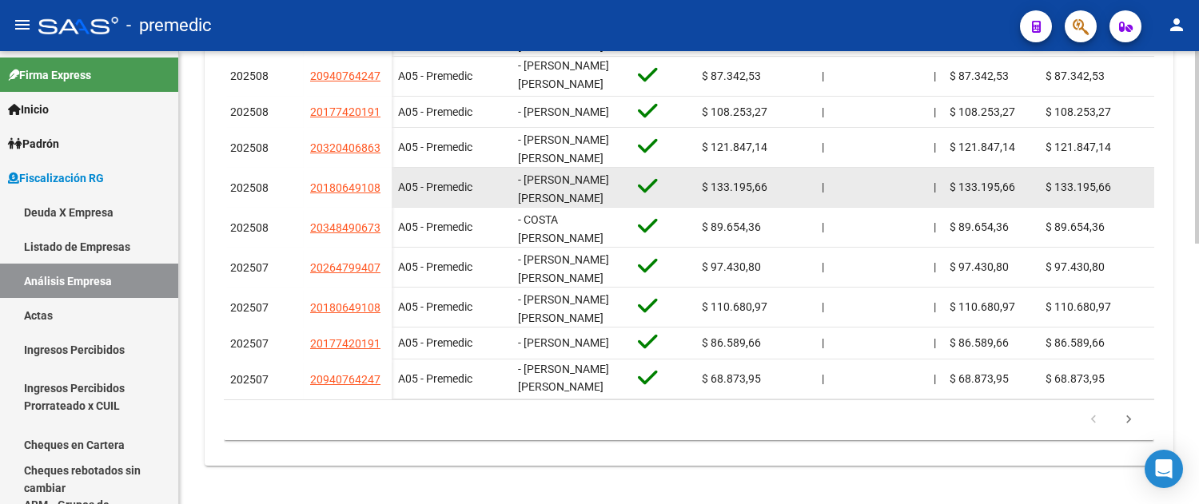
click at [576, 173] on span "- [PERSON_NAME] [PERSON_NAME]" at bounding box center [563, 188] width 91 height 31
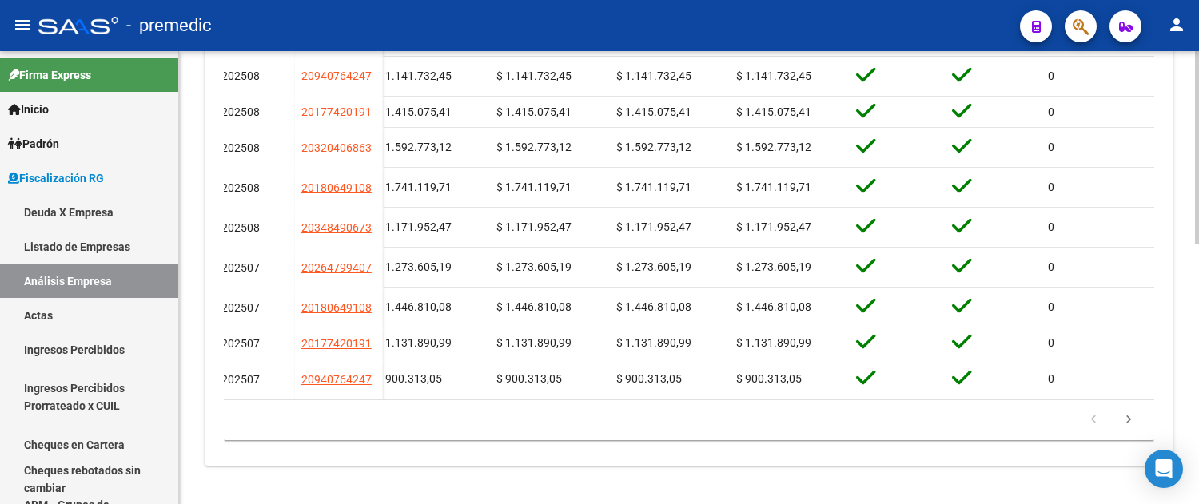
scroll to position [0, 3368]
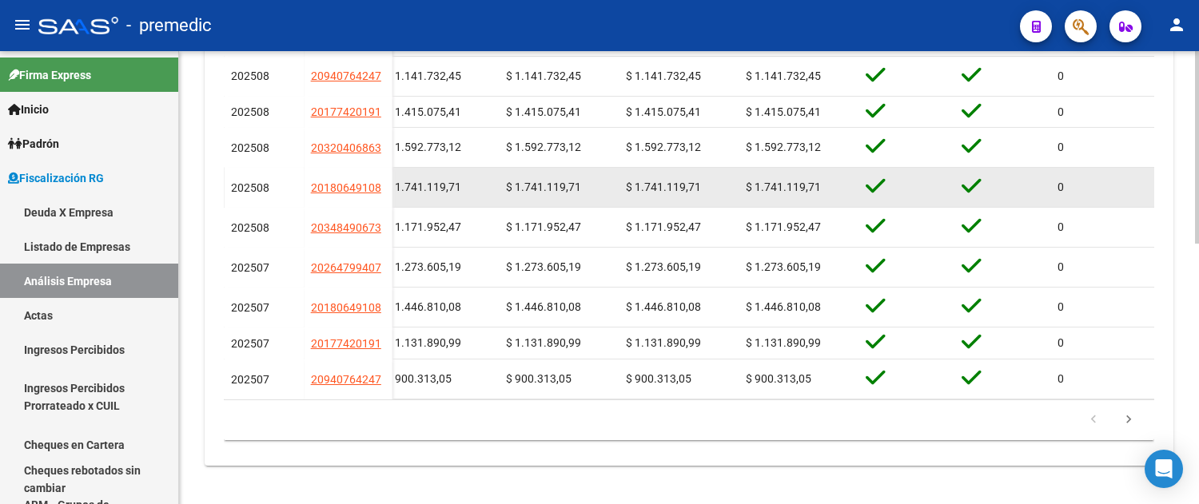
click at [540, 181] on span "$ 1.741.119,71" at bounding box center [543, 187] width 75 height 13
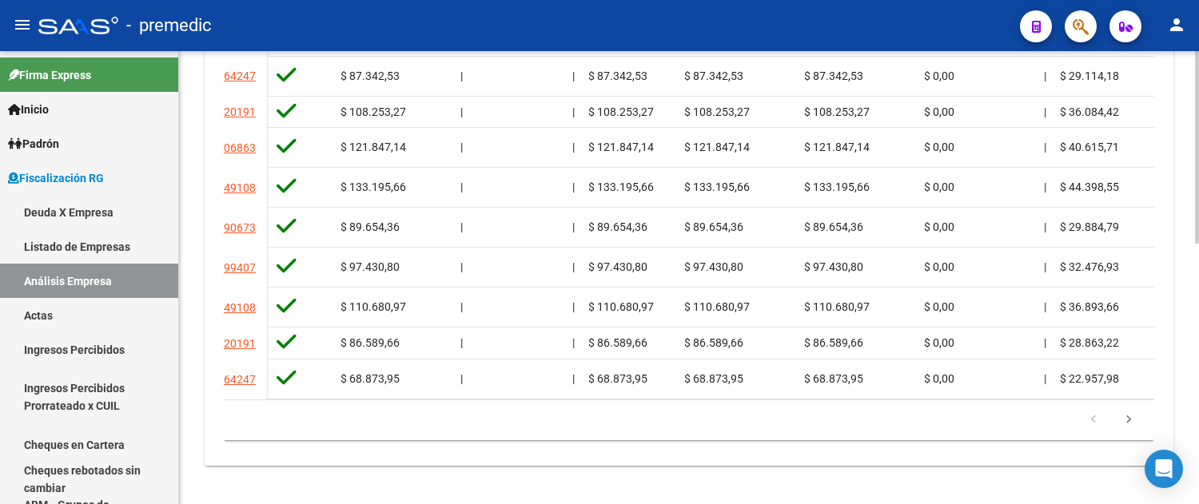
scroll to position [0, 176]
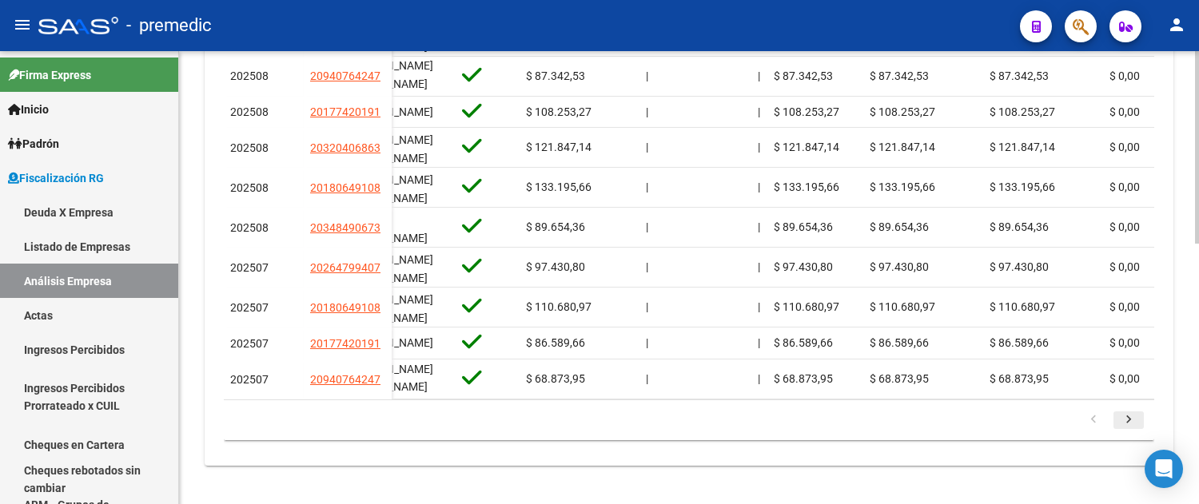
click at [1118, 413] on icon "go to next page" at bounding box center [1128, 421] width 21 height 19
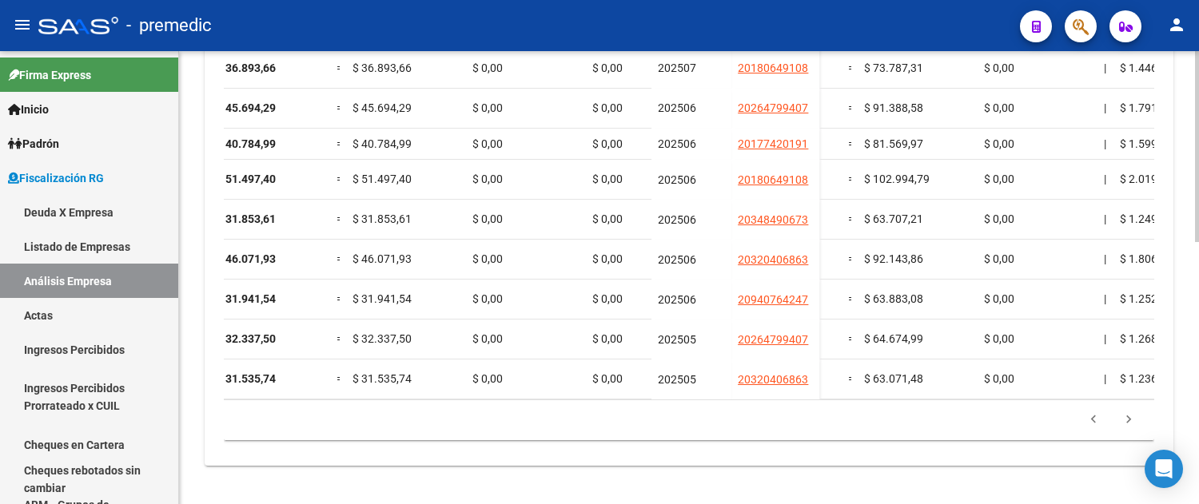
scroll to position [0, 3077]
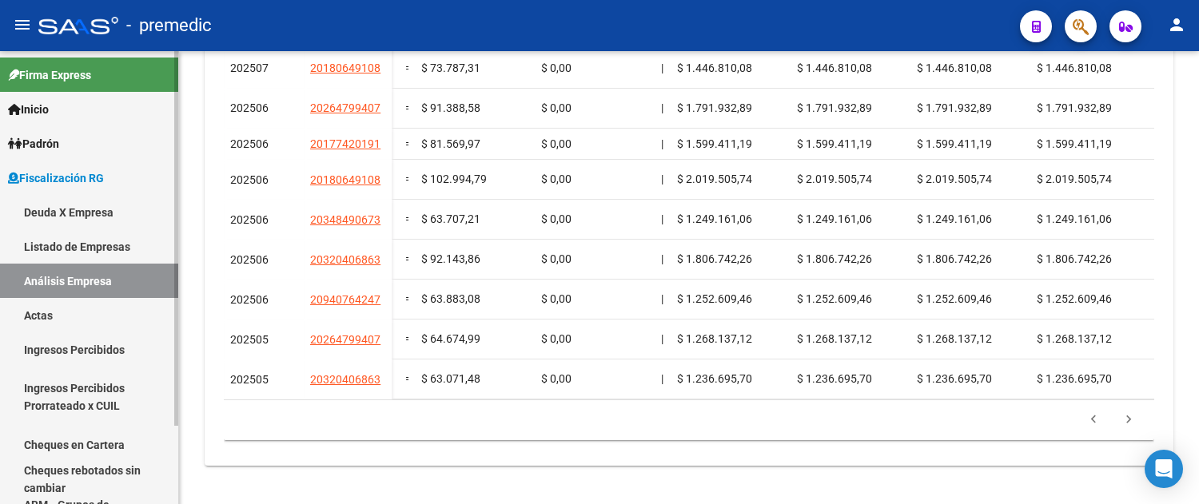
click at [117, 430] on link "Cheques en Cartera" at bounding box center [89, 444] width 178 height 34
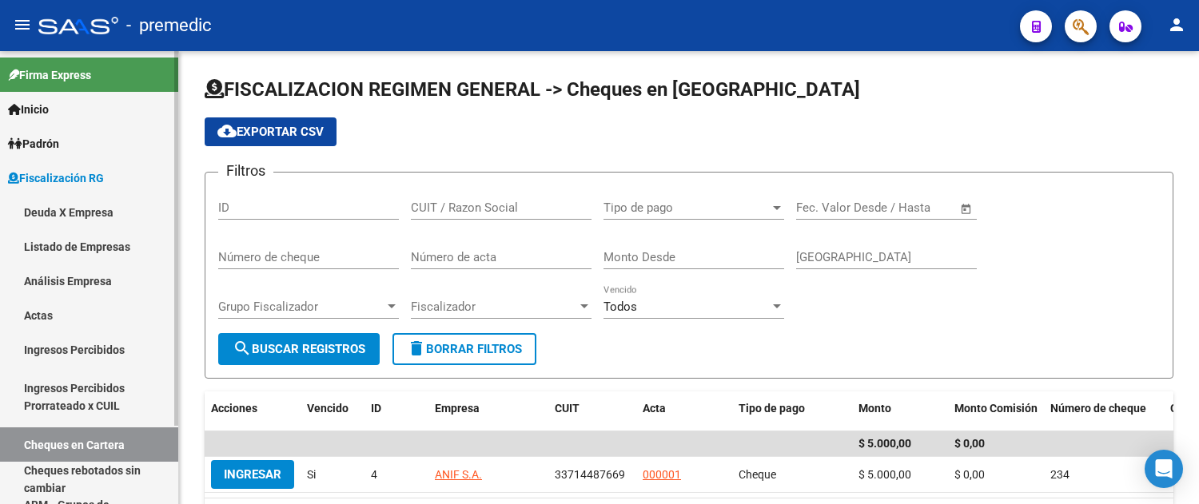
click at [77, 285] on link "Análisis Empresa" at bounding box center [89, 281] width 178 height 34
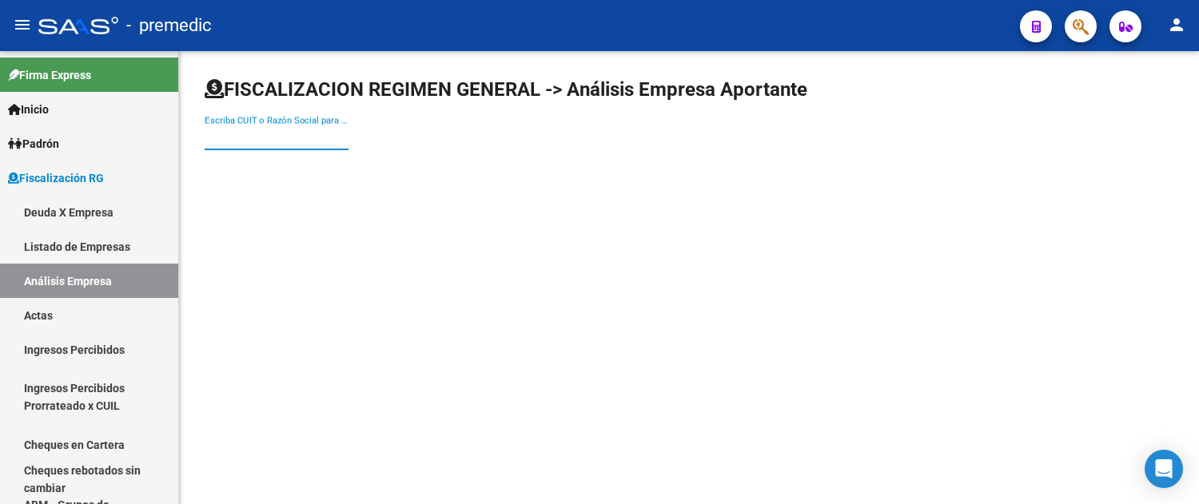
click at [300, 133] on input "Escriba CUIT o Razón Social para buscar" at bounding box center [277, 137] width 144 height 14
type input "anif s"
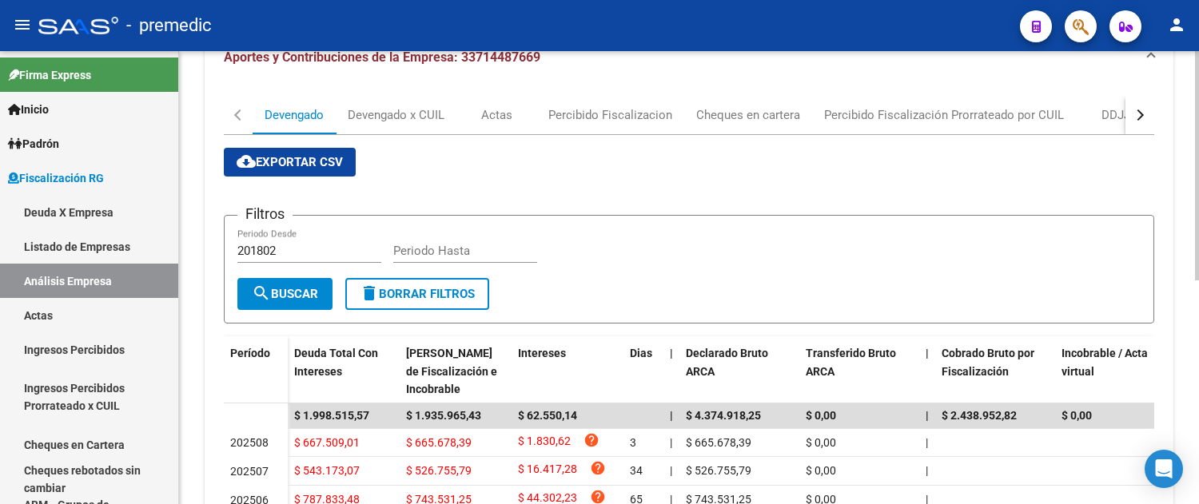
scroll to position [176, 0]
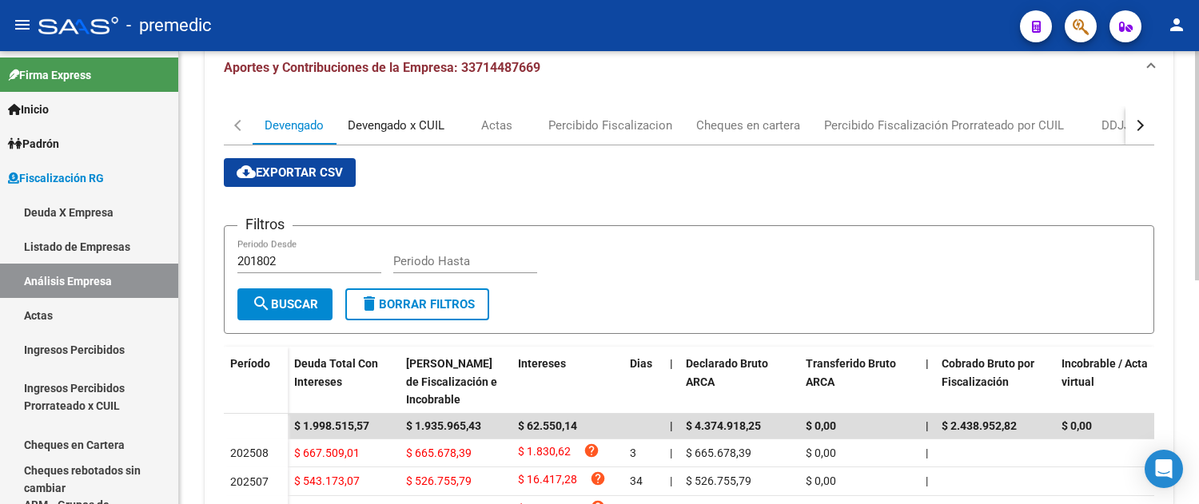
click at [433, 121] on div "Devengado x CUIL" at bounding box center [396, 126] width 97 height 18
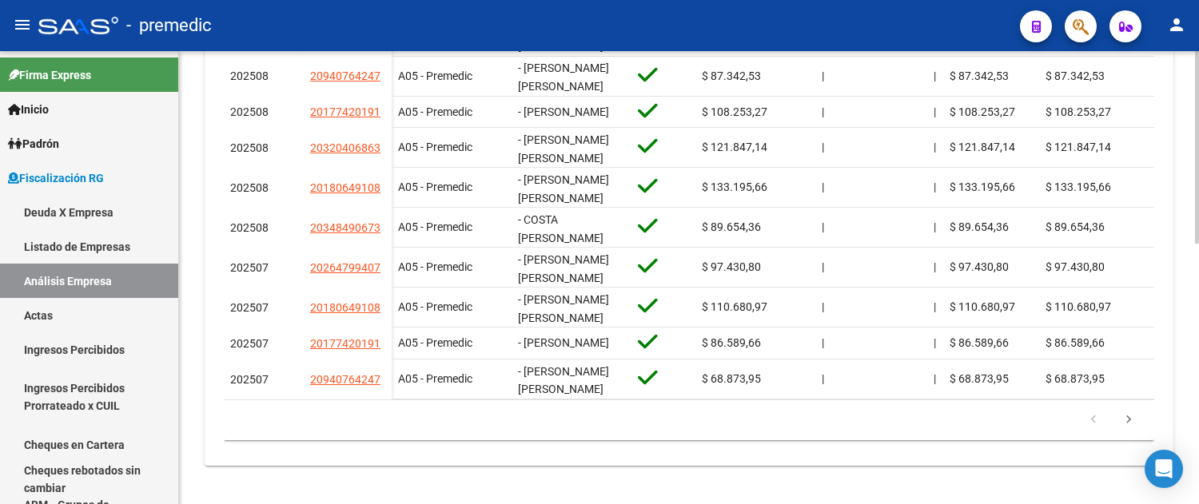
scroll to position [612, 0]
click at [1125, 413] on icon "go to next page" at bounding box center [1128, 421] width 21 height 19
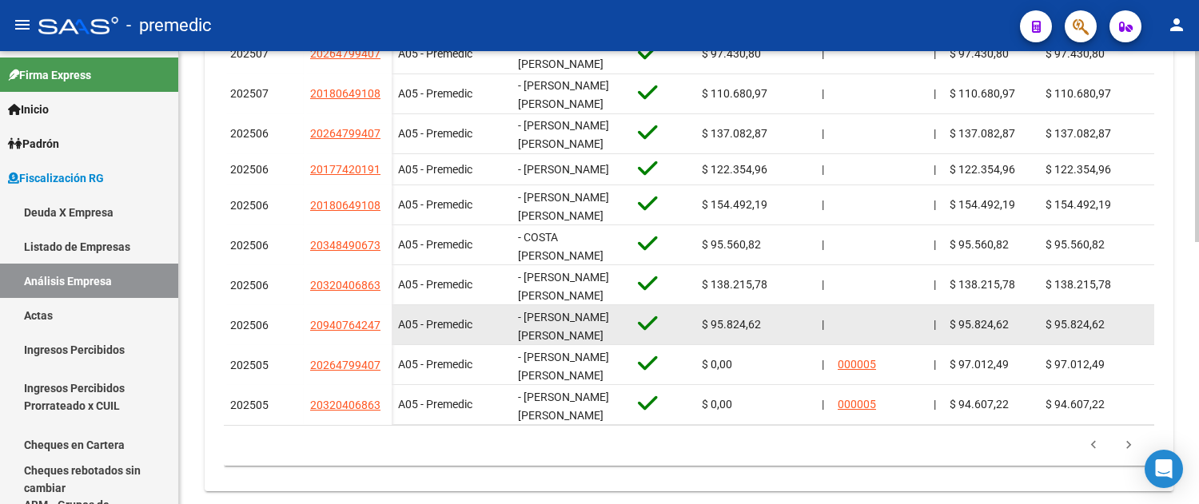
scroll to position [619, 0]
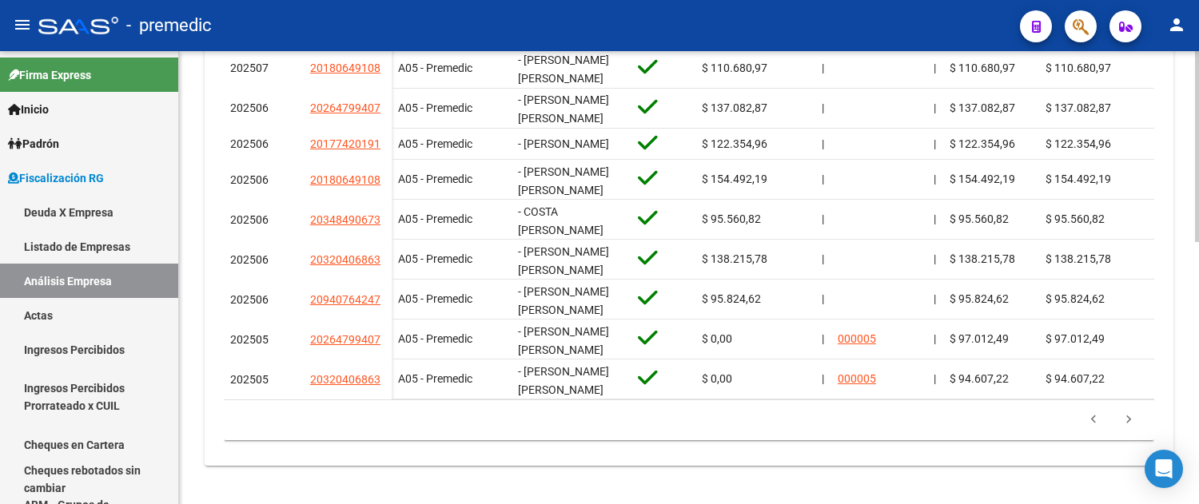
click at [1095, 428] on icon "go to previous page" at bounding box center [1093, 421] width 21 height 19
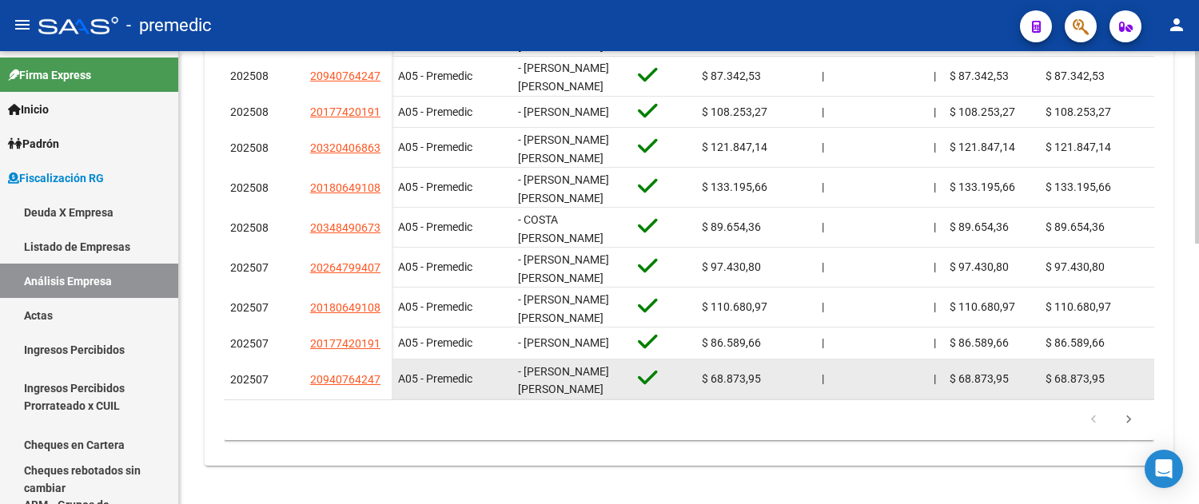
scroll to position [612, 0]
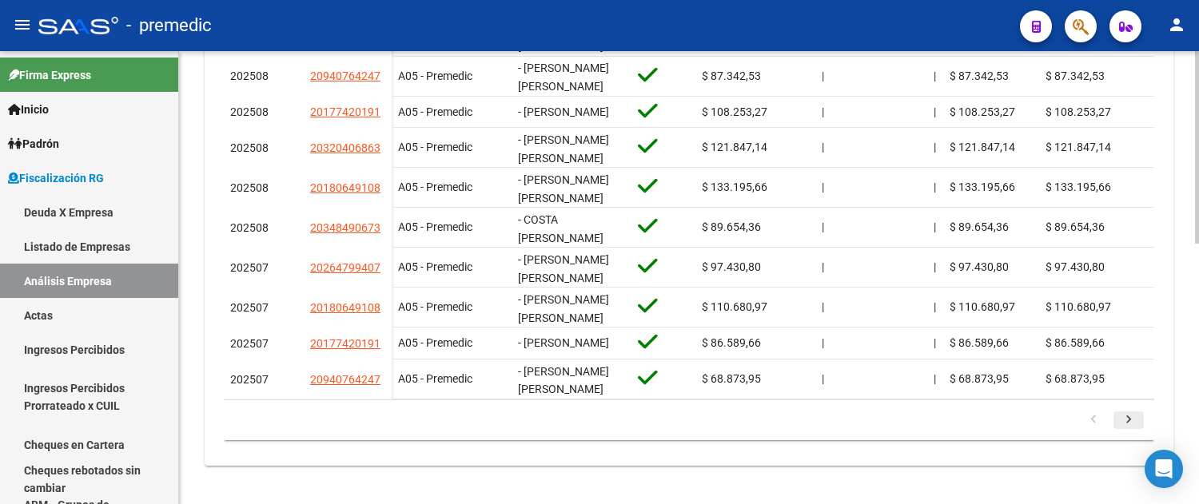
click at [1131, 416] on icon "go to next page" at bounding box center [1128, 421] width 21 height 19
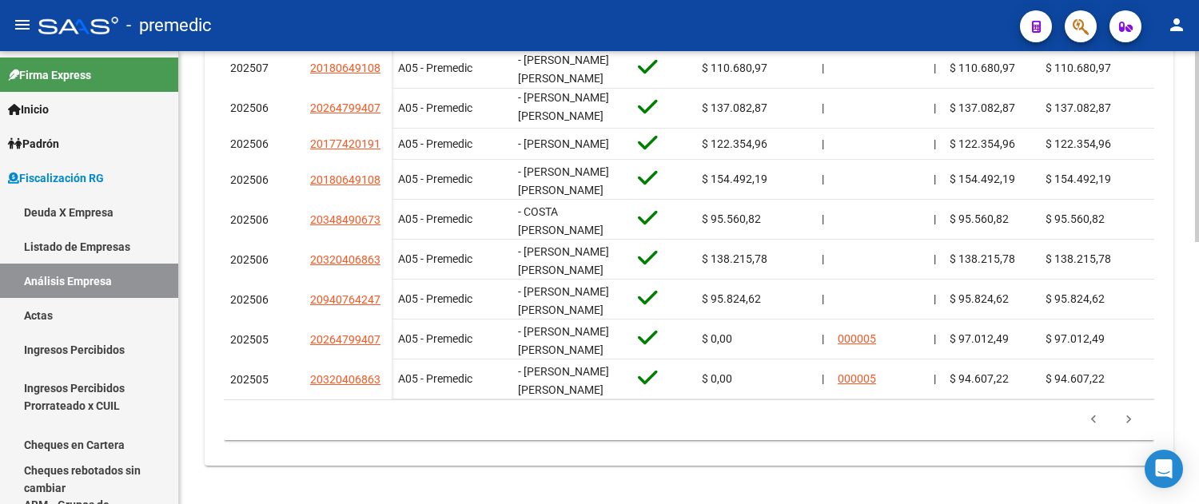
scroll to position [619, 0]
click at [1084, 414] on icon "go to previous page" at bounding box center [1093, 421] width 21 height 19
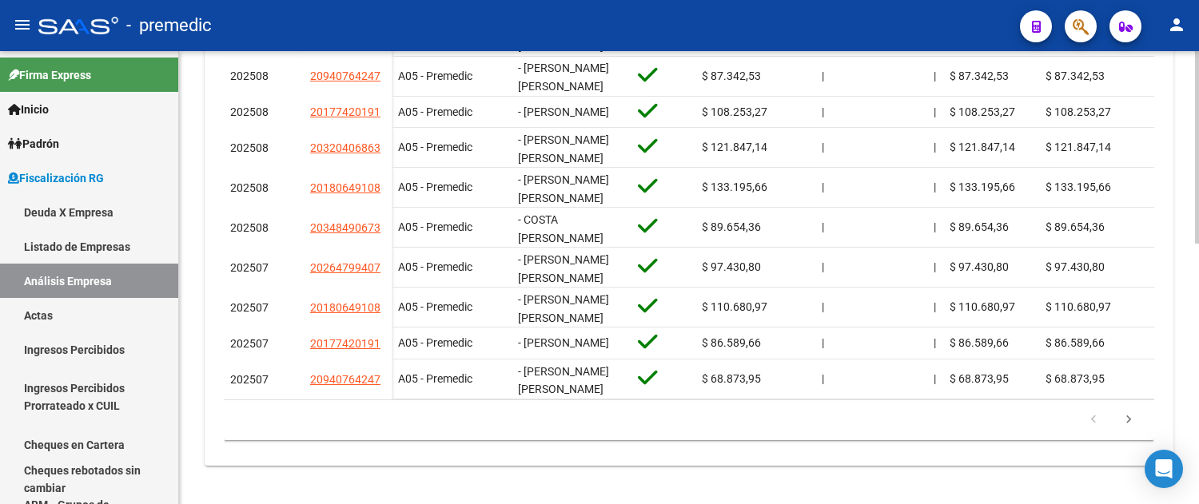
scroll to position [612, 0]
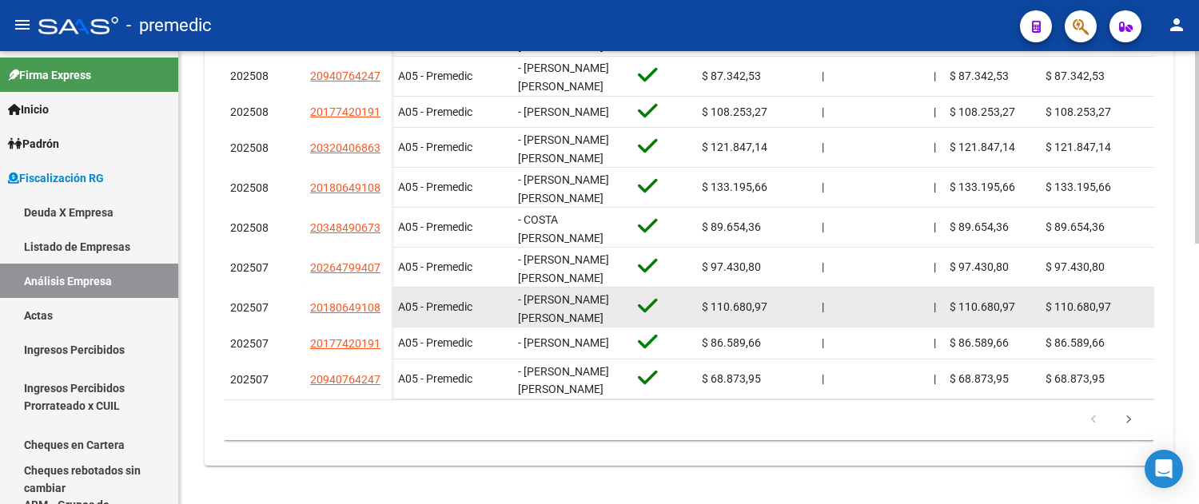
click at [883, 288] on datatable-body-cell at bounding box center [879, 307] width 96 height 39
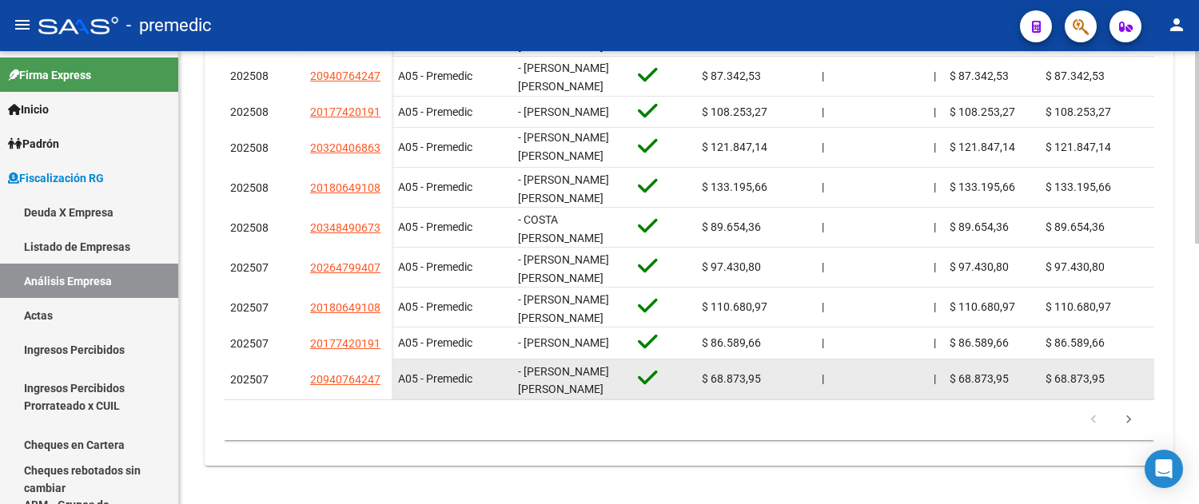
scroll to position [2, 0]
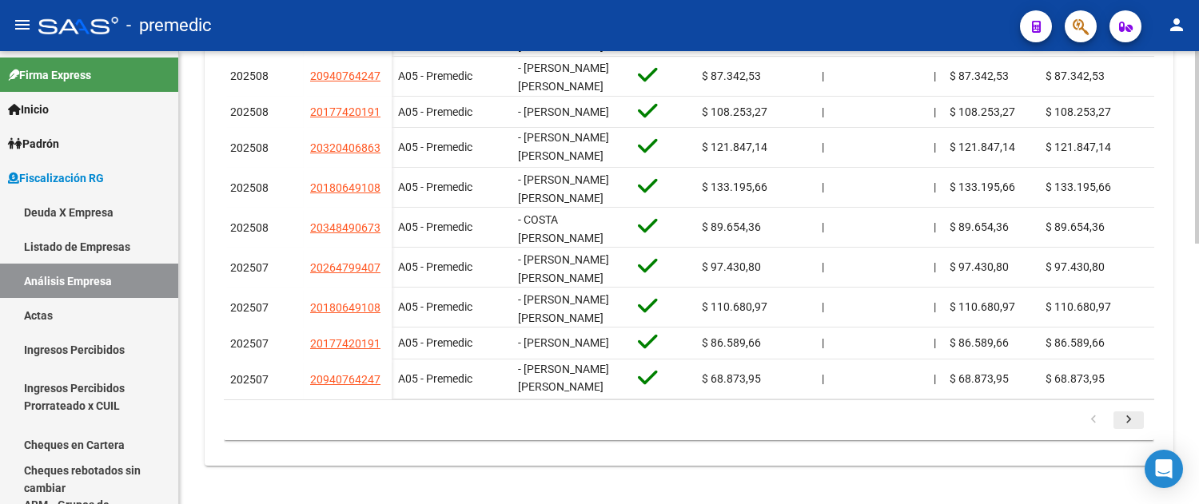
click at [1130, 425] on icon "go to next page" at bounding box center [1128, 421] width 21 height 19
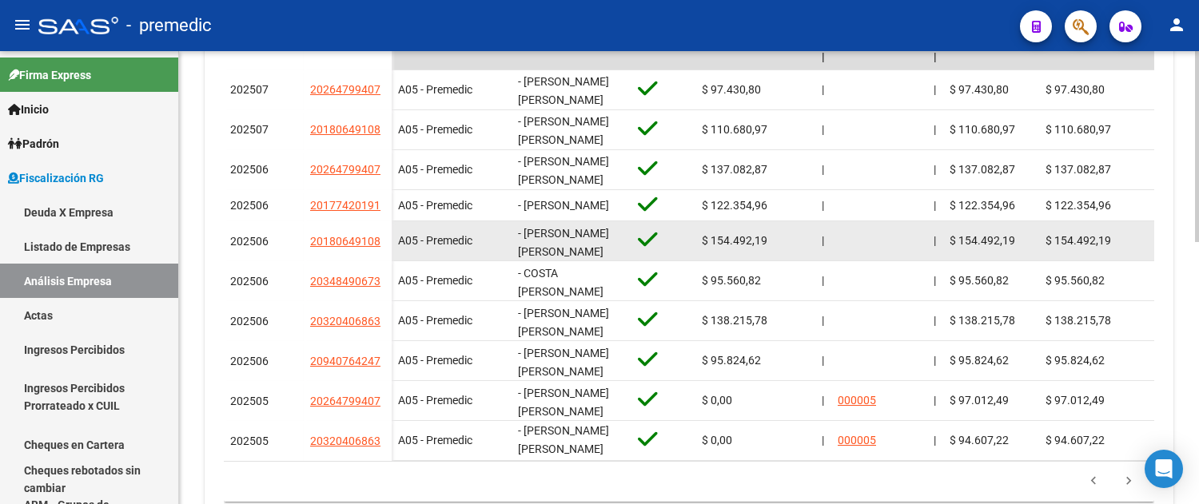
scroll to position [523, 0]
